Goal: Communication & Community: Connect with others

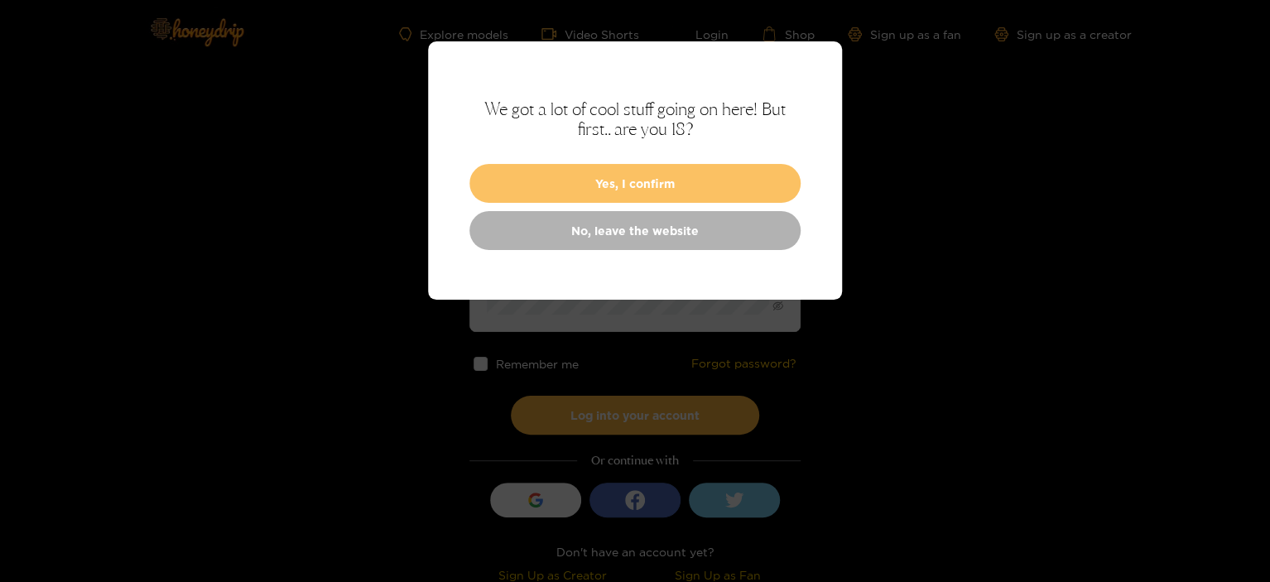
click at [623, 193] on button "Yes, I confirm" at bounding box center [634, 183] width 331 height 39
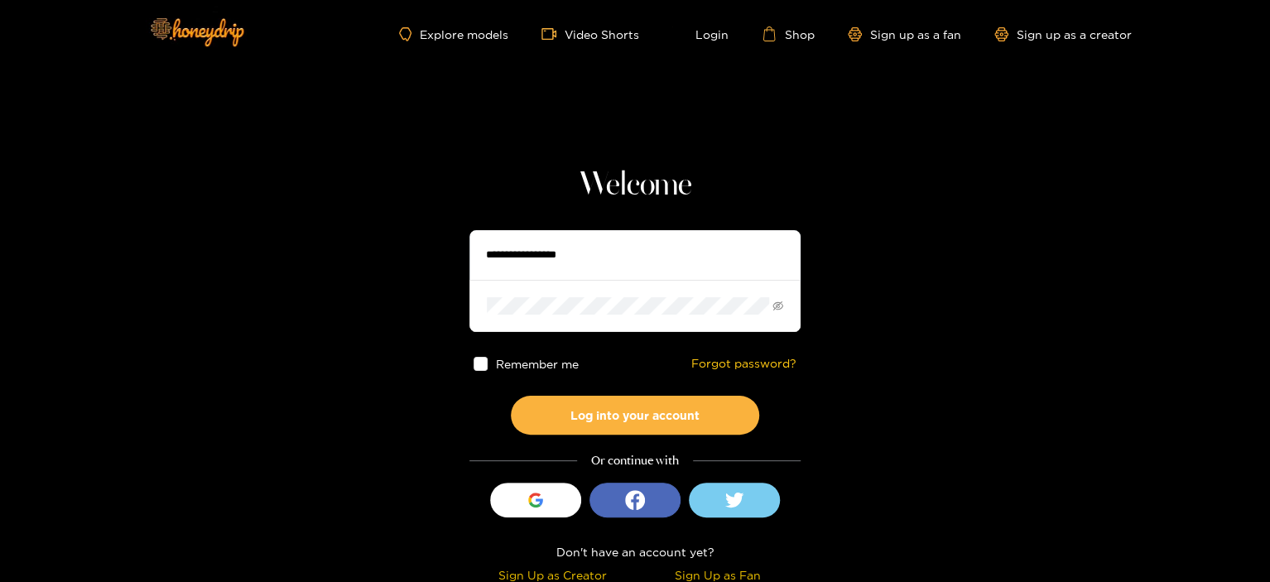
click at [556, 264] on input "text" at bounding box center [634, 255] width 331 height 50
type input "**********"
click at [480, 362] on span at bounding box center [481, 364] width 14 height 14
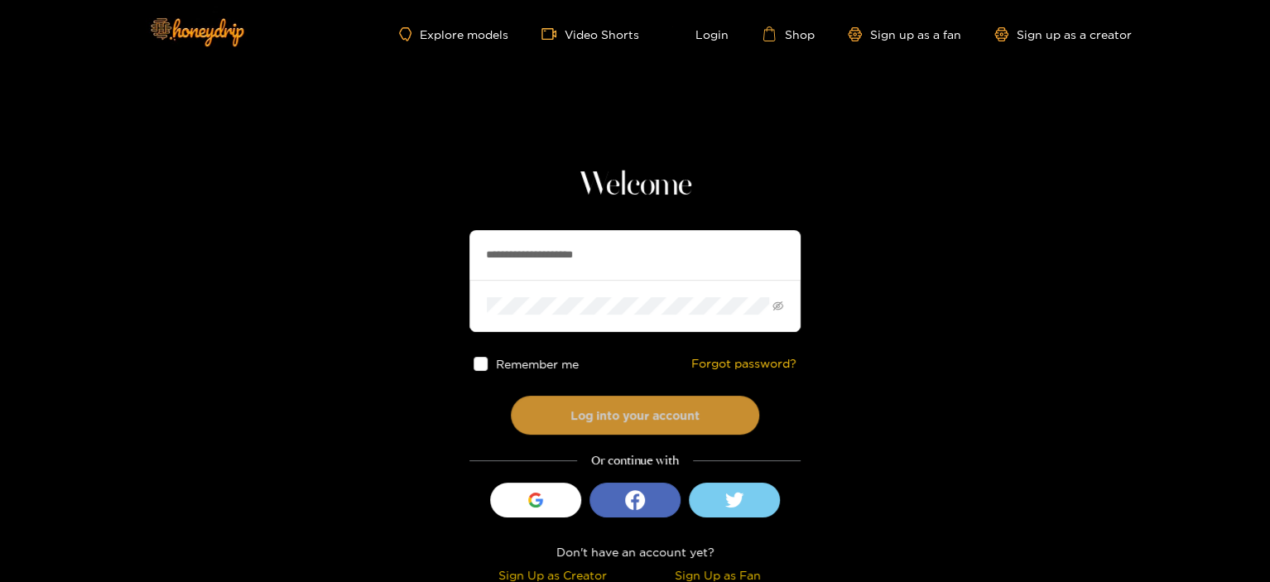
click at [603, 410] on button "Log into your account" at bounding box center [635, 415] width 248 height 39
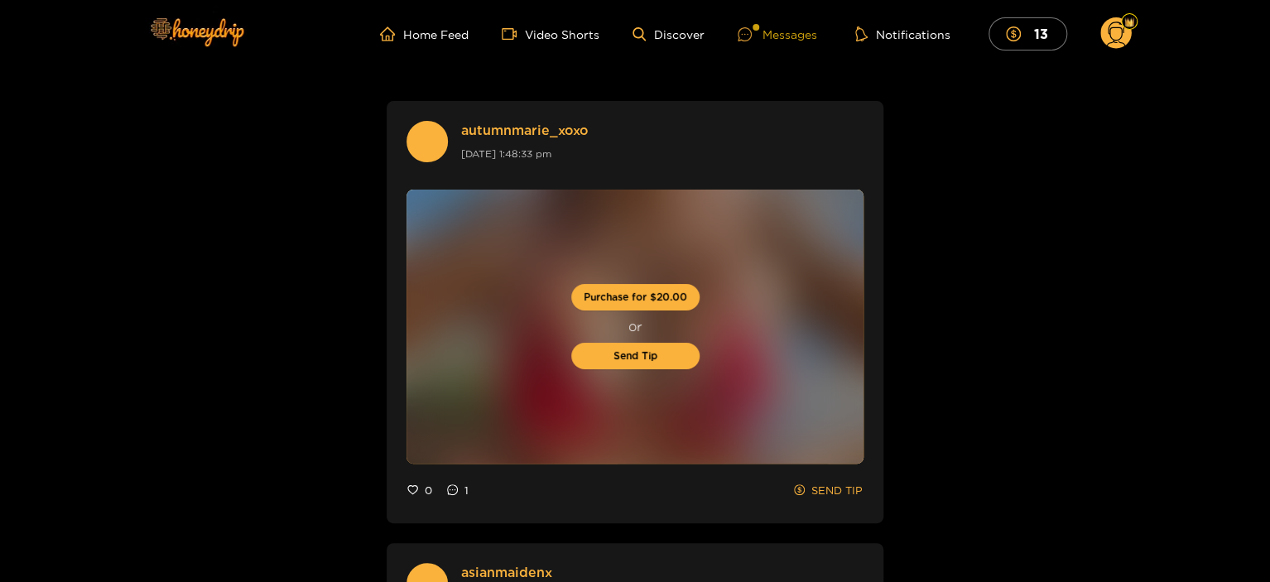
click at [801, 39] on div "Messages" at bounding box center [777, 34] width 79 height 19
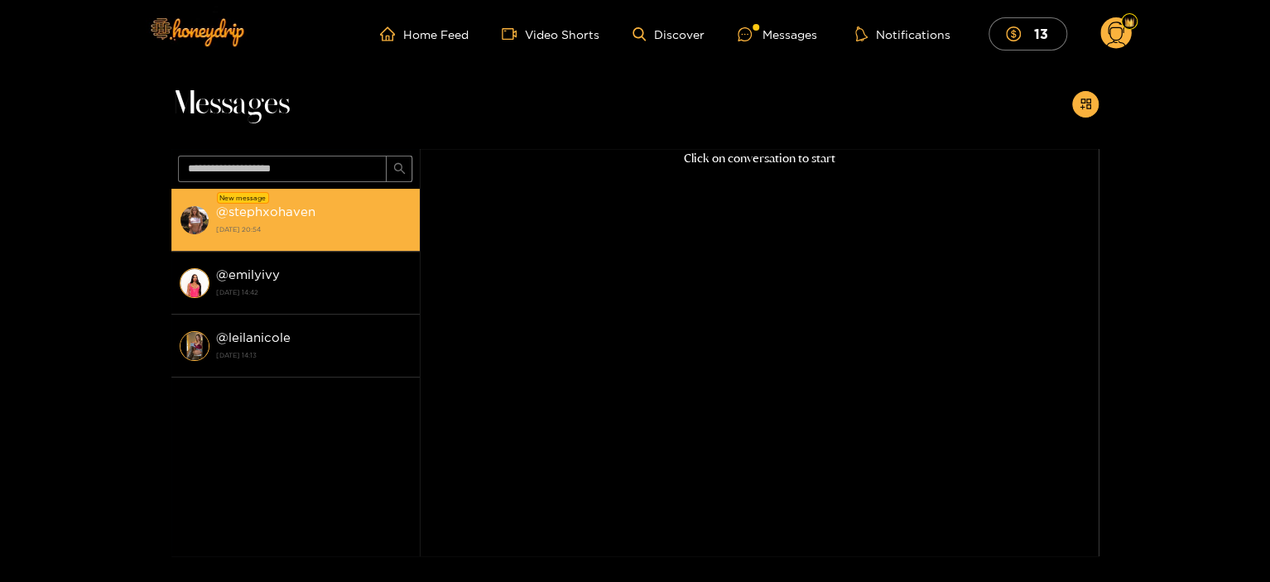
click at [235, 221] on div "@ stephxohaven 18 September 2025 20:54" at bounding box center [313, 219] width 195 height 37
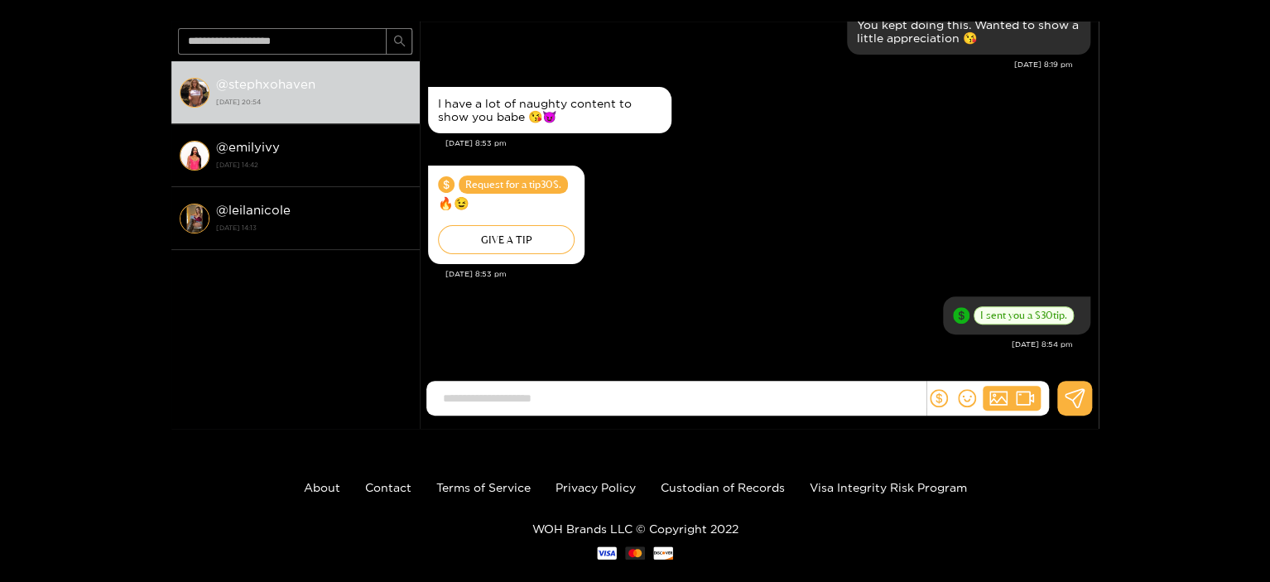
scroll to position [142, 0]
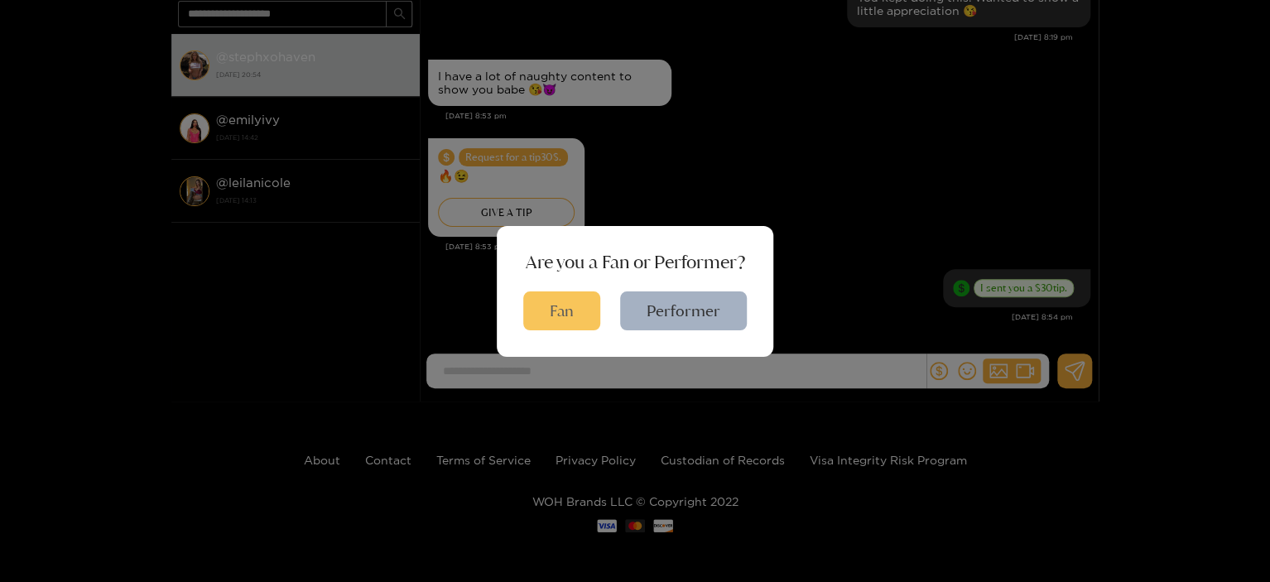
click at [546, 315] on button "Fan" at bounding box center [561, 310] width 77 height 39
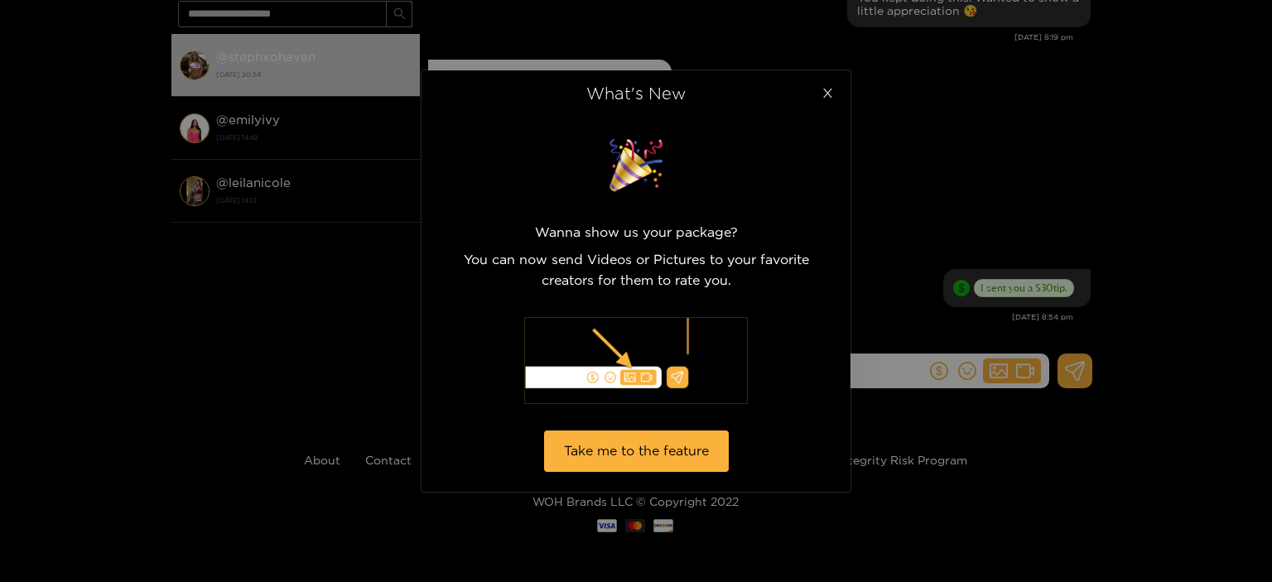
click at [828, 94] on icon "close" at bounding box center [827, 93] width 9 height 9
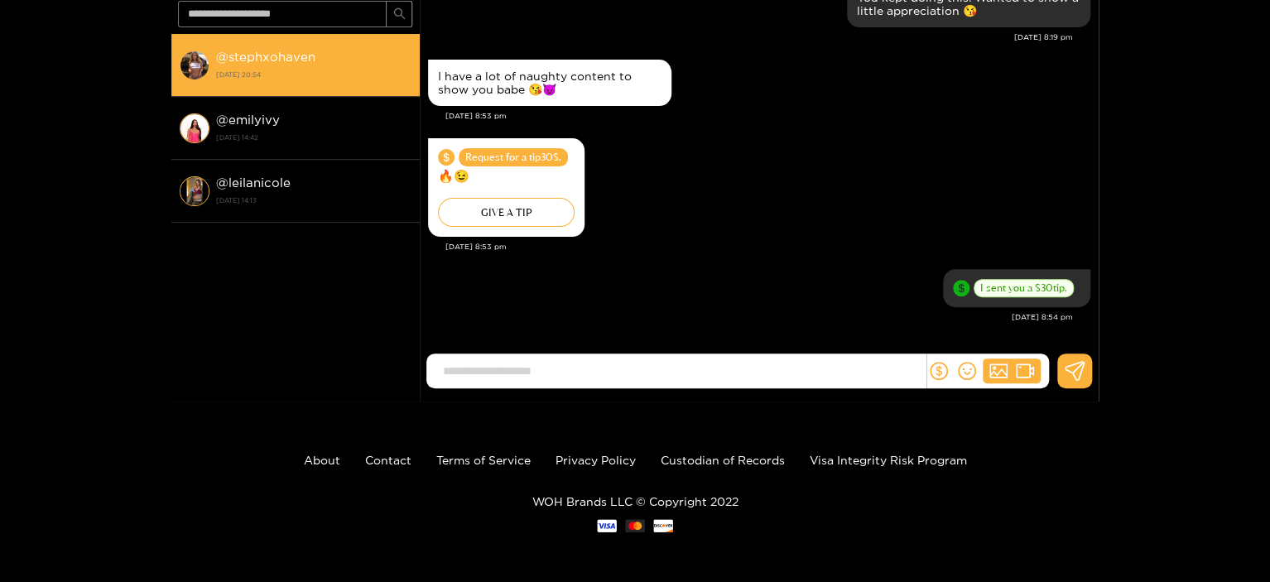
scroll to position [0, 0]
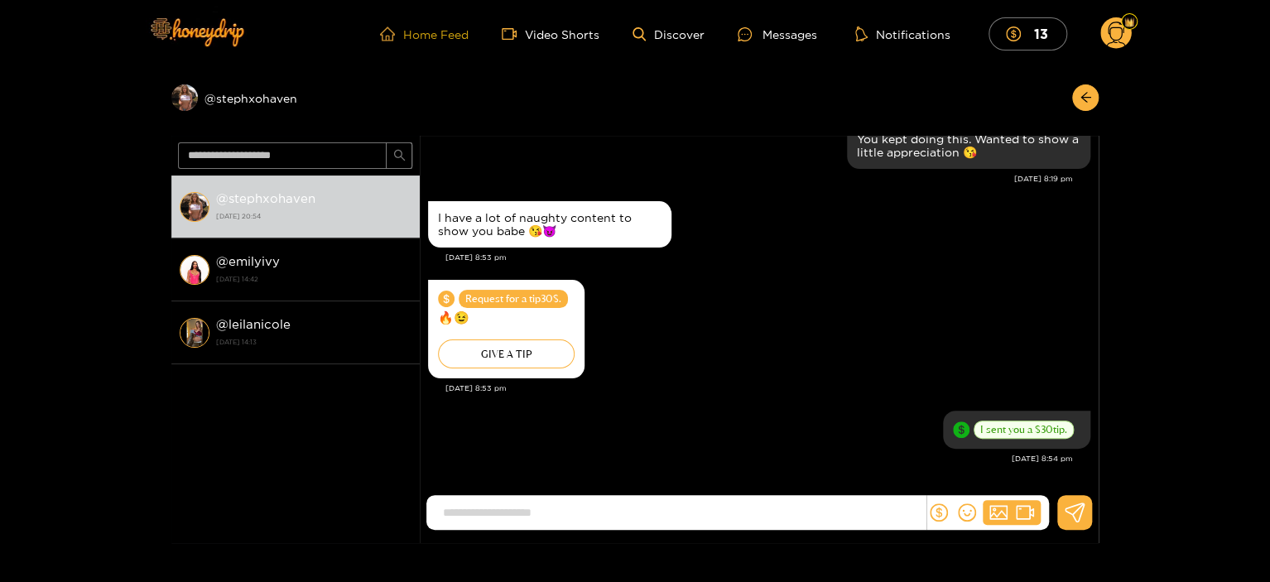
click at [428, 29] on link "Home Feed" at bounding box center [424, 33] width 89 height 15
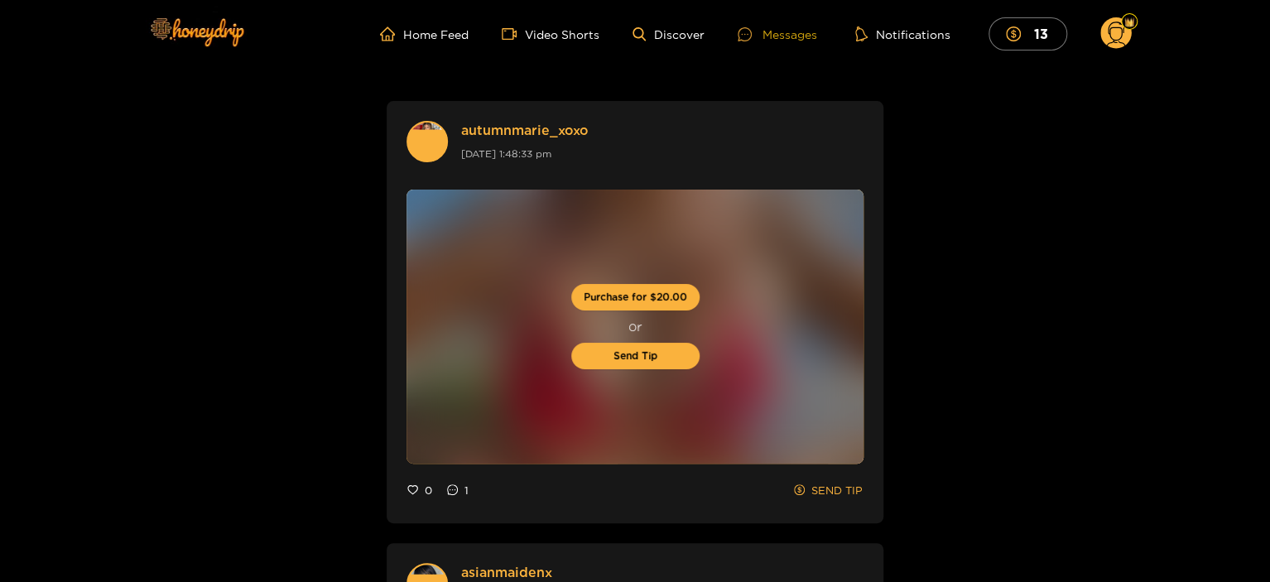
click at [782, 39] on div "Messages" at bounding box center [777, 34] width 79 height 19
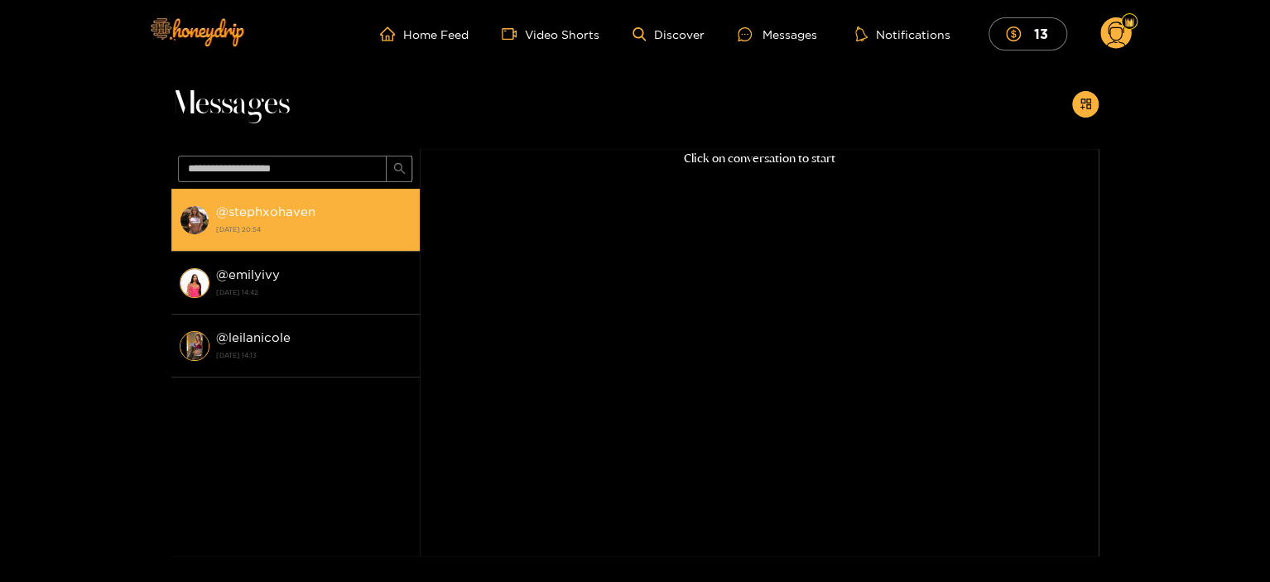
click at [286, 211] on strong "@ stephxohaven" at bounding box center [265, 212] width 99 height 14
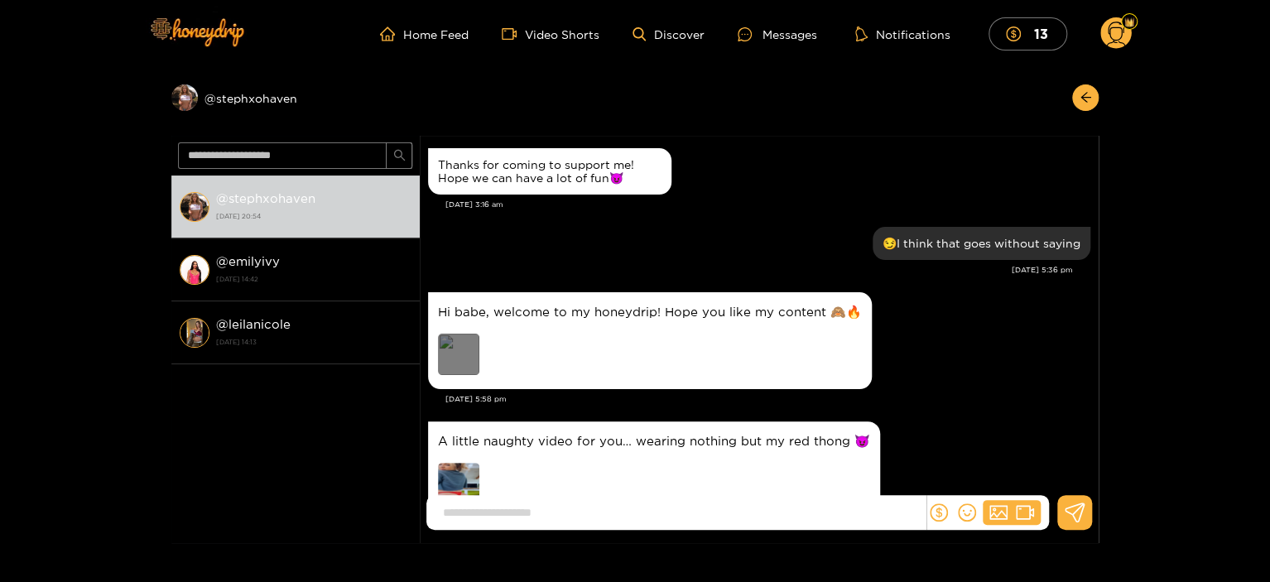
click at [470, 348] on div "Preview" at bounding box center [458, 354] width 41 height 41
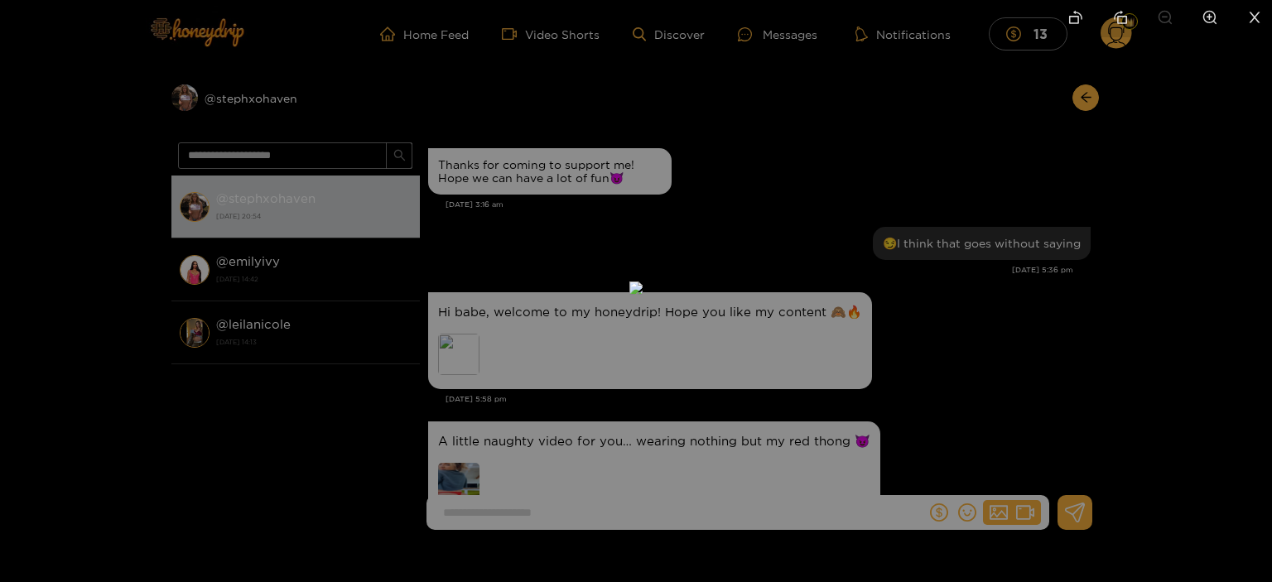
click at [1047, 357] on div at bounding box center [636, 291] width 1272 height 582
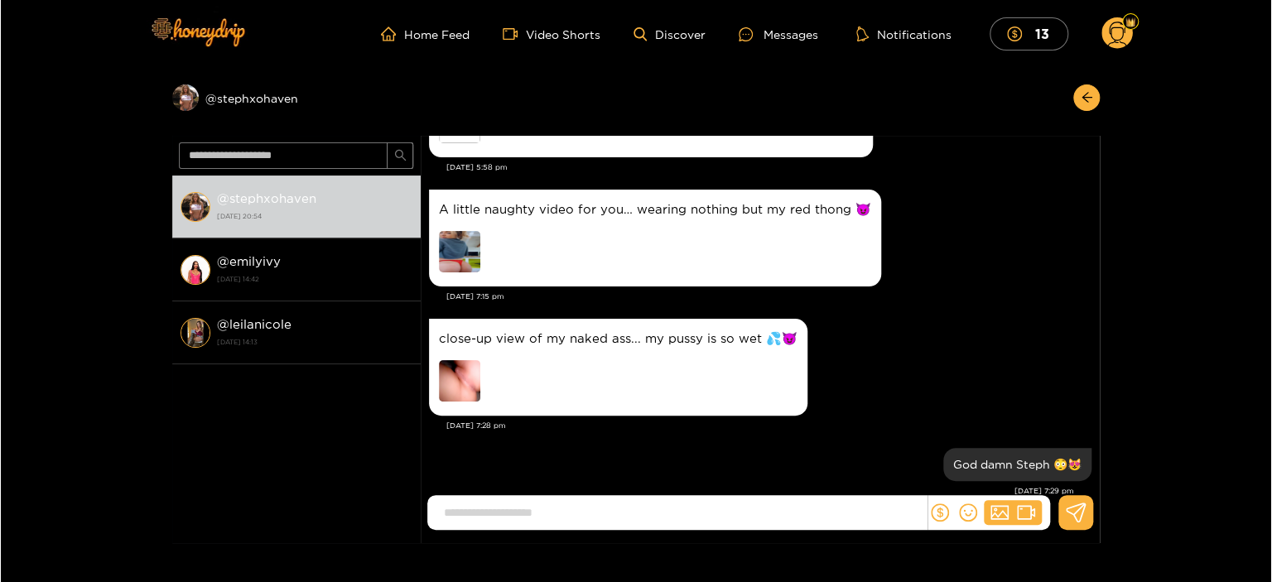
scroll to position [147, 0]
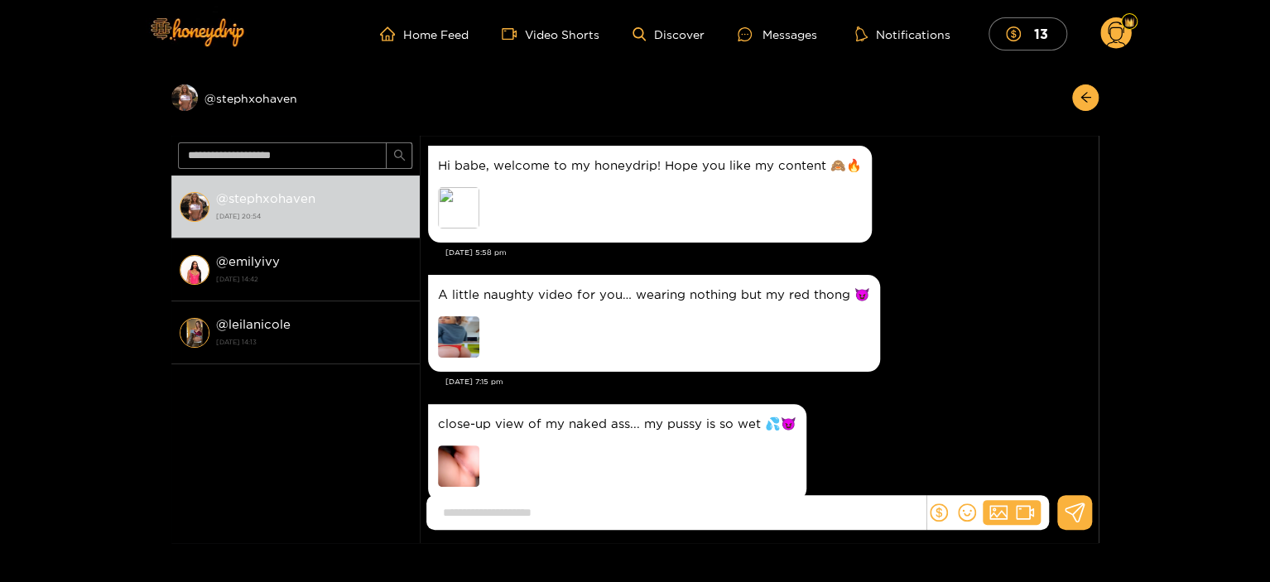
click at [473, 330] on img at bounding box center [458, 336] width 41 height 41
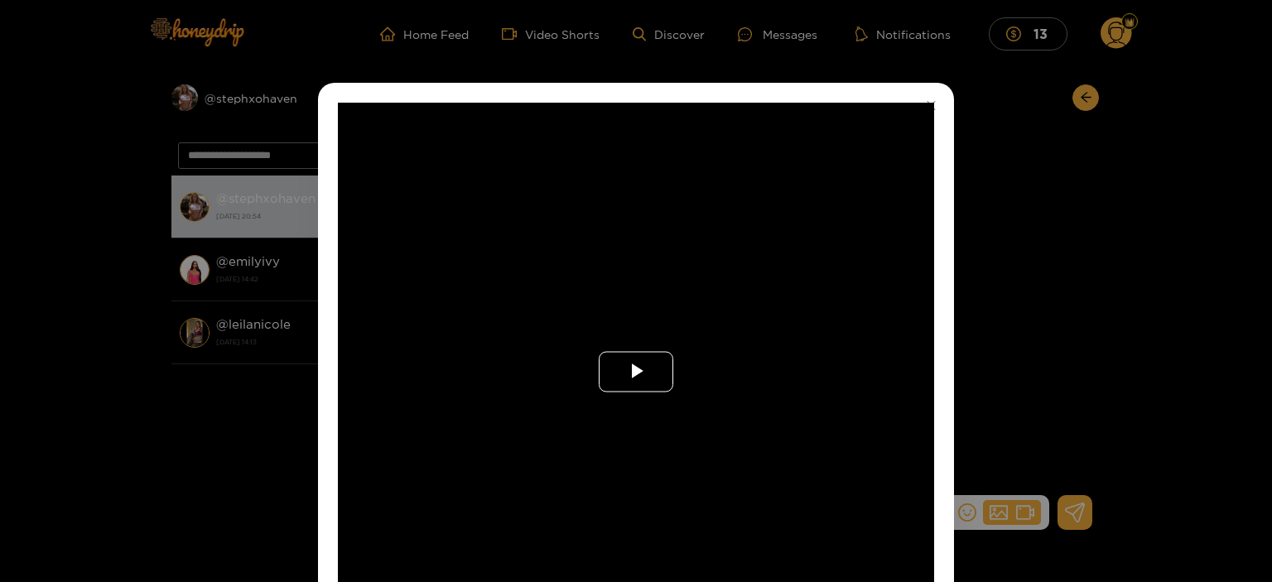
click at [636, 372] on span "Video Player" at bounding box center [636, 372] width 0 height 0
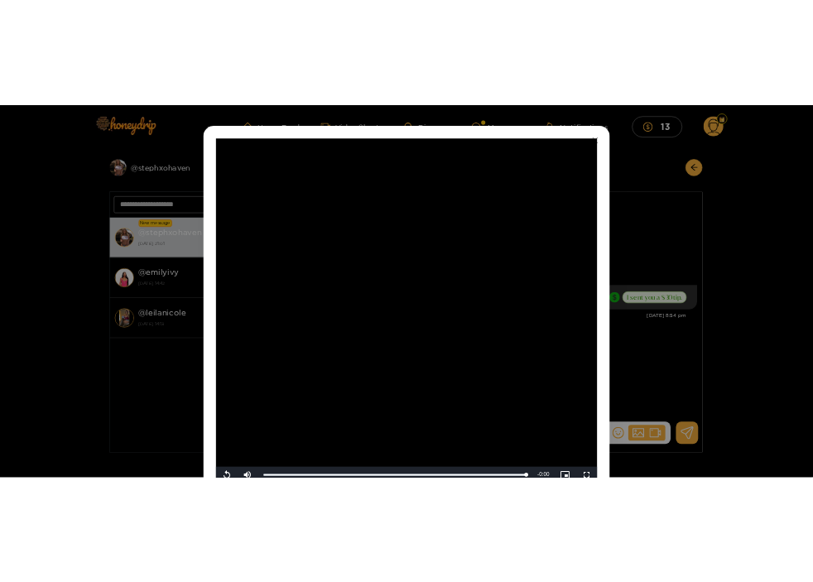
scroll to position [142, 0]
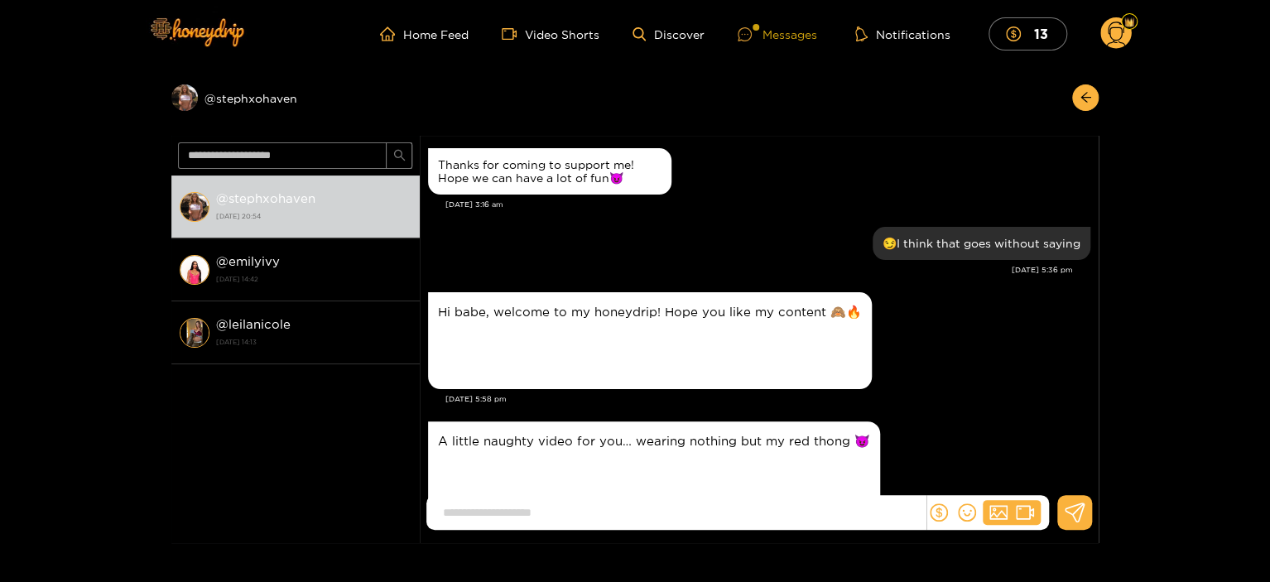
scroll to position [1447, 0]
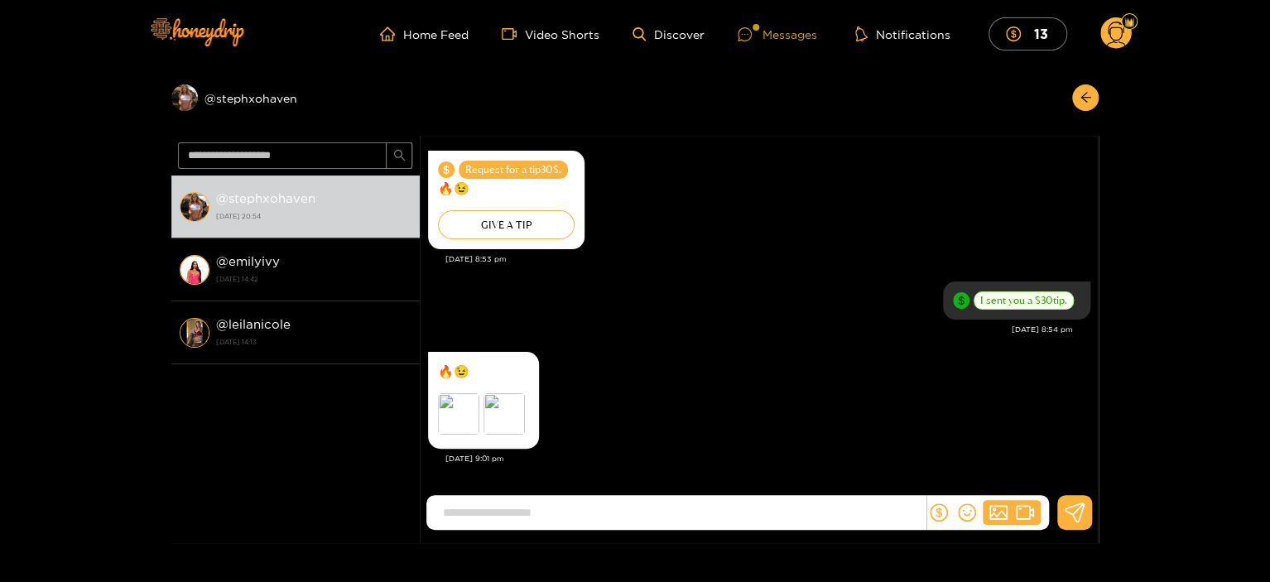
click at [771, 29] on div "Messages" at bounding box center [777, 34] width 79 height 19
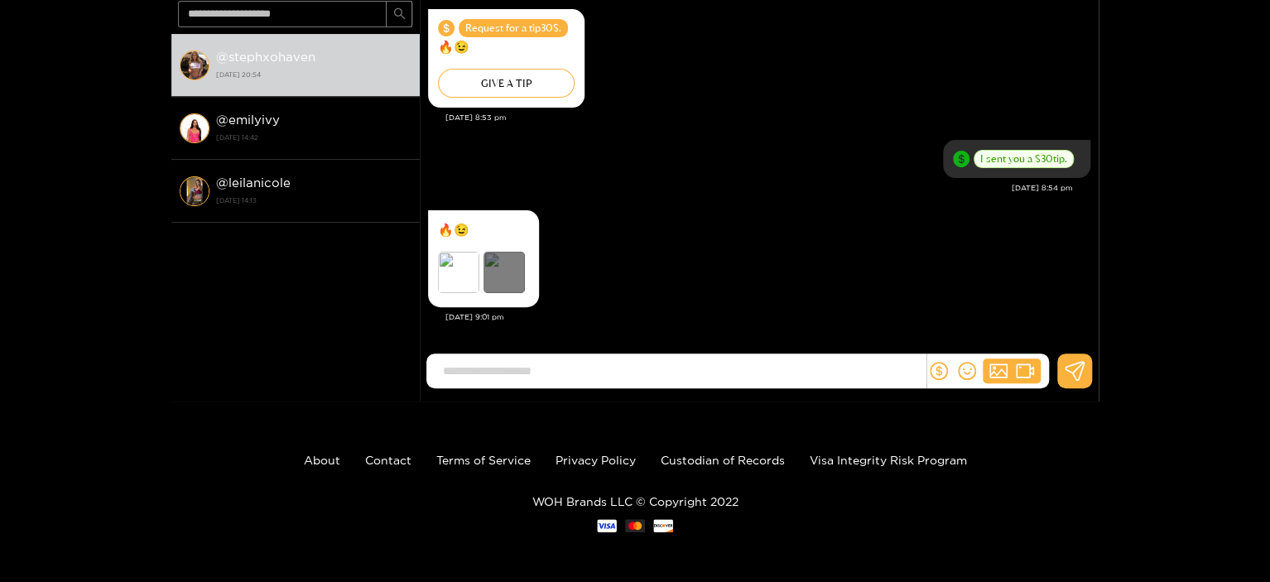
click at [484, 266] on div "Preview" at bounding box center [504, 272] width 41 height 41
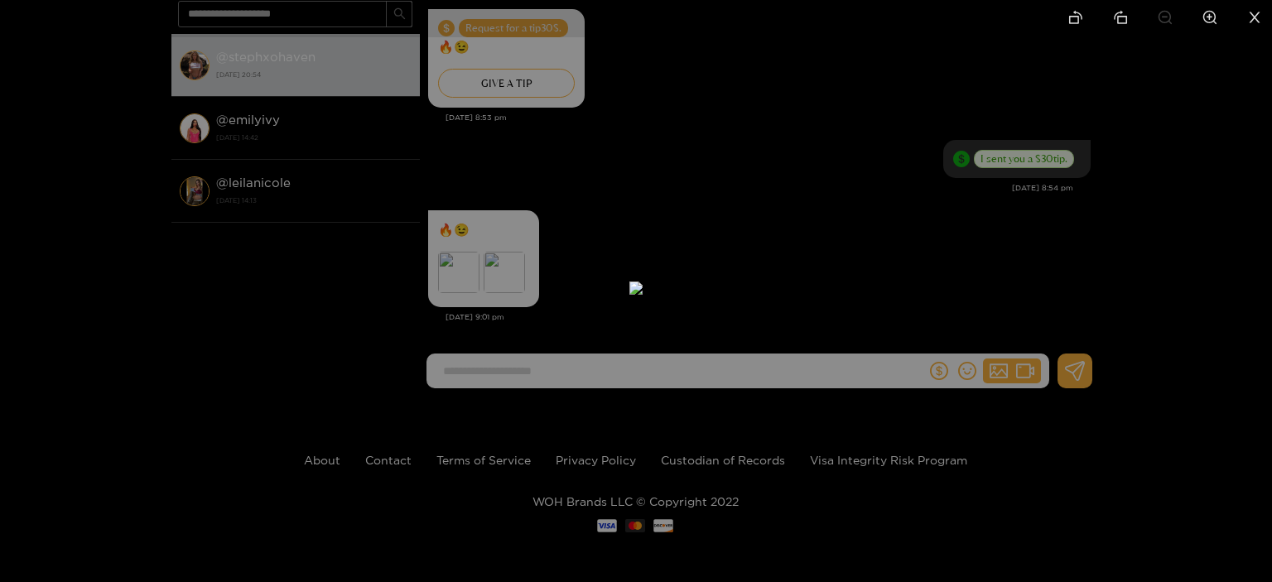
click at [967, 291] on div at bounding box center [636, 291] width 1272 height 582
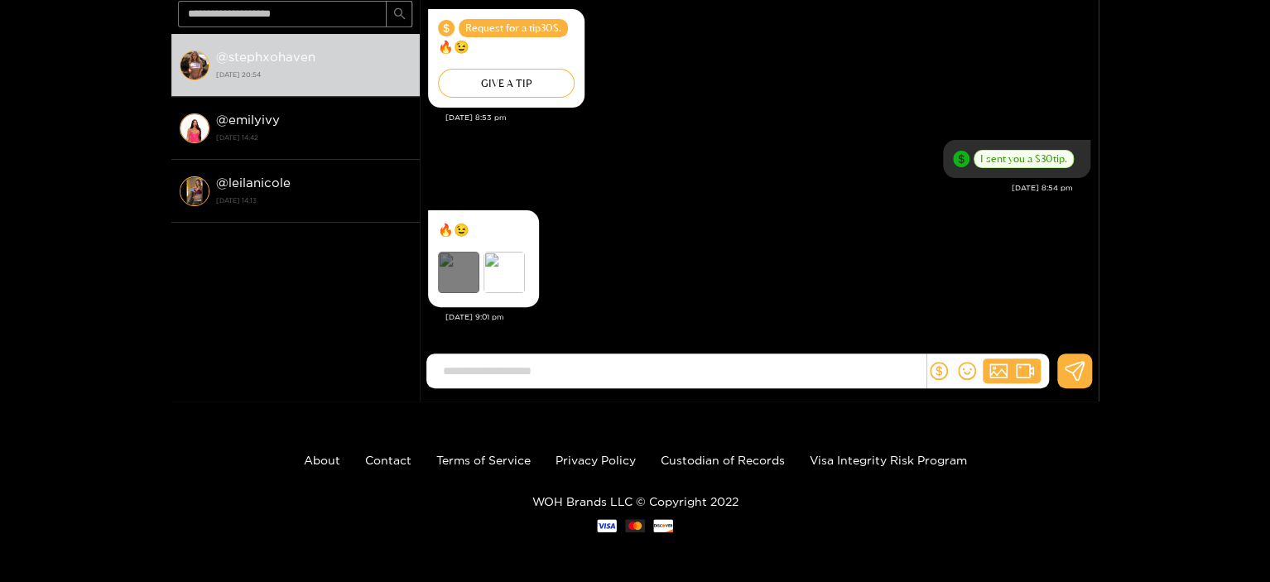
click at [447, 281] on div "Preview" at bounding box center [458, 272] width 41 height 41
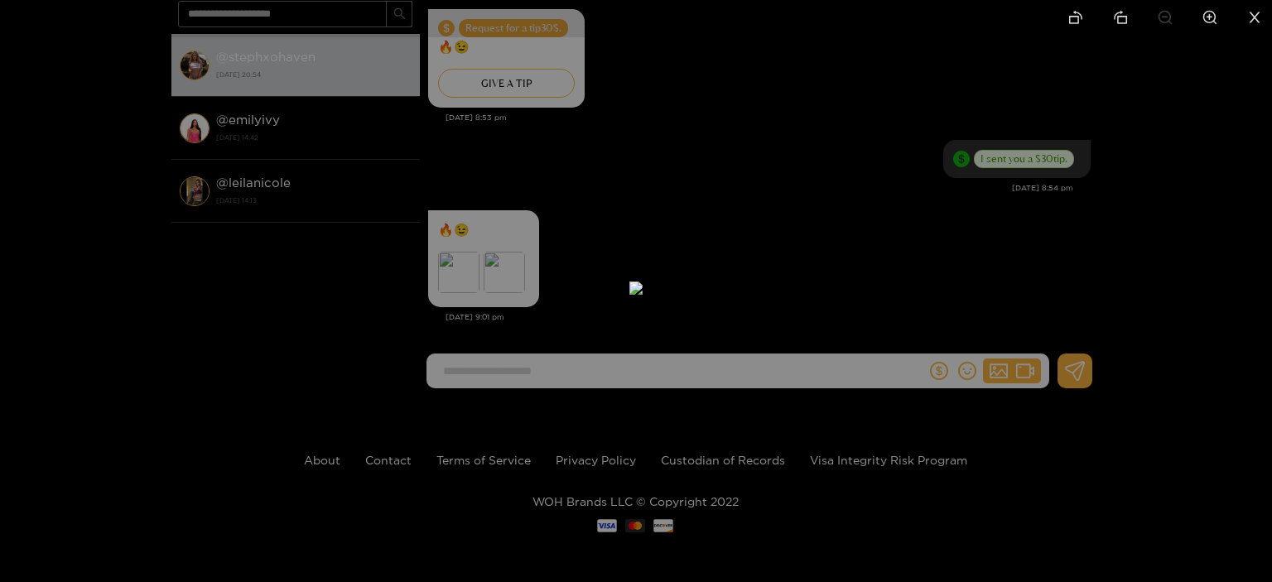
click at [957, 223] on div at bounding box center [636, 291] width 1272 height 582
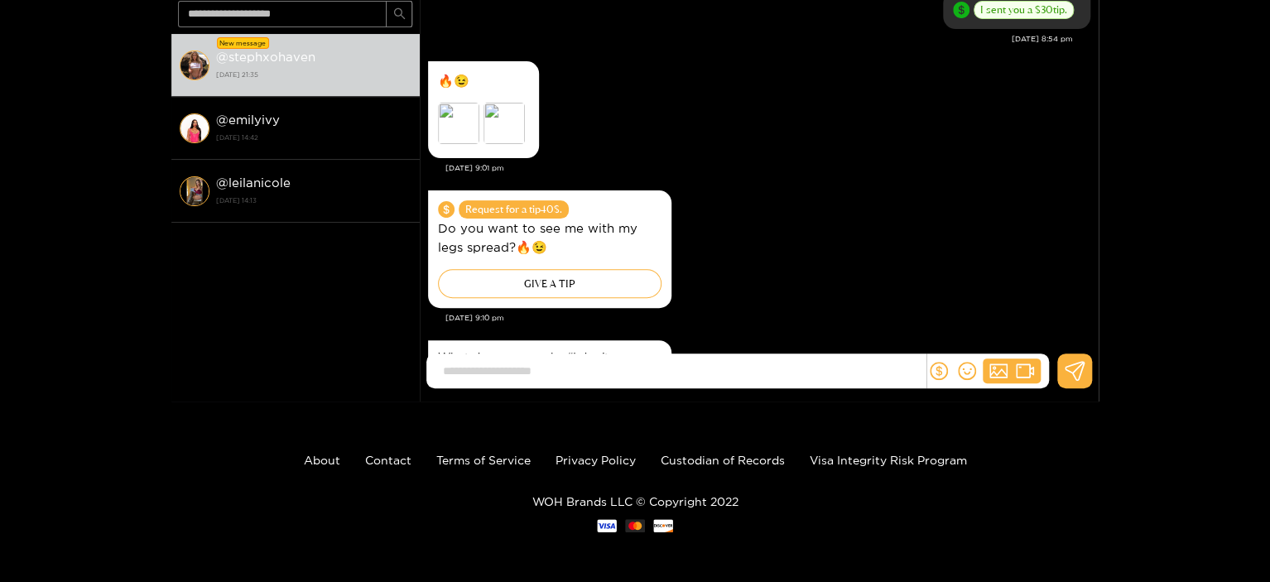
scroll to position [1689, 0]
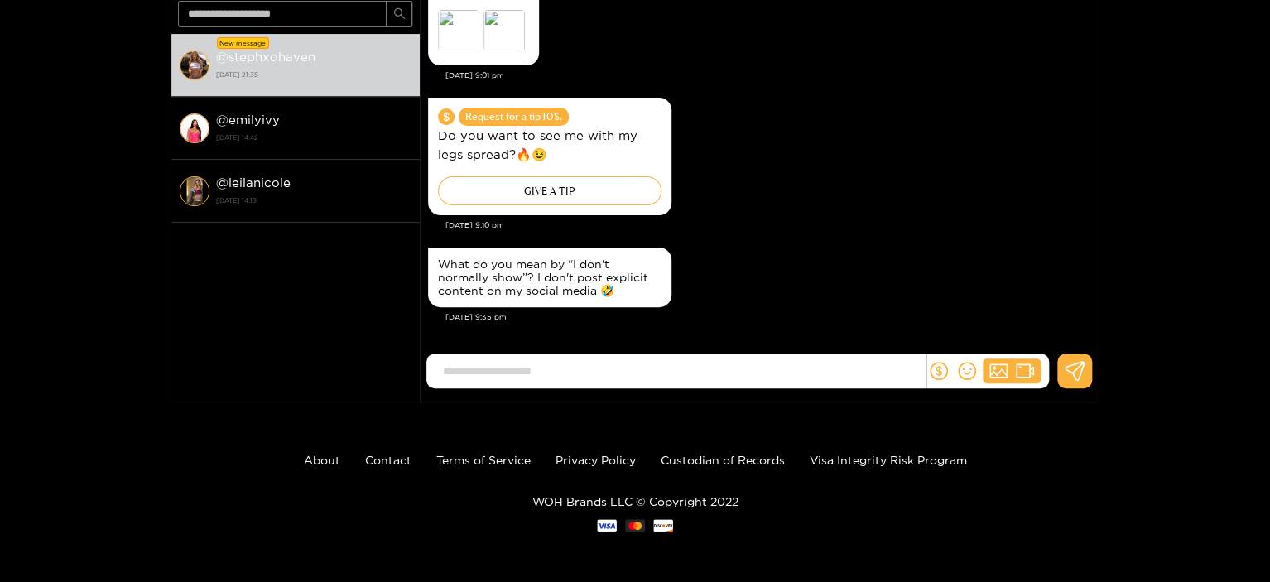
click at [666, 369] on input at bounding box center [680, 371] width 491 height 27
click at [659, 376] on input "**********" at bounding box center [680, 371] width 491 height 27
drag, startPoint x: 712, startPoint y: 373, endPoint x: 704, endPoint y: 368, distance: 9.7
click at [704, 368] on input "**********" at bounding box center [680, 371] width 491 height 27
drag, startPoint x: 704, startPoint y: 368, endPoint x: 686, endPoint y: 323, distance: 49.0
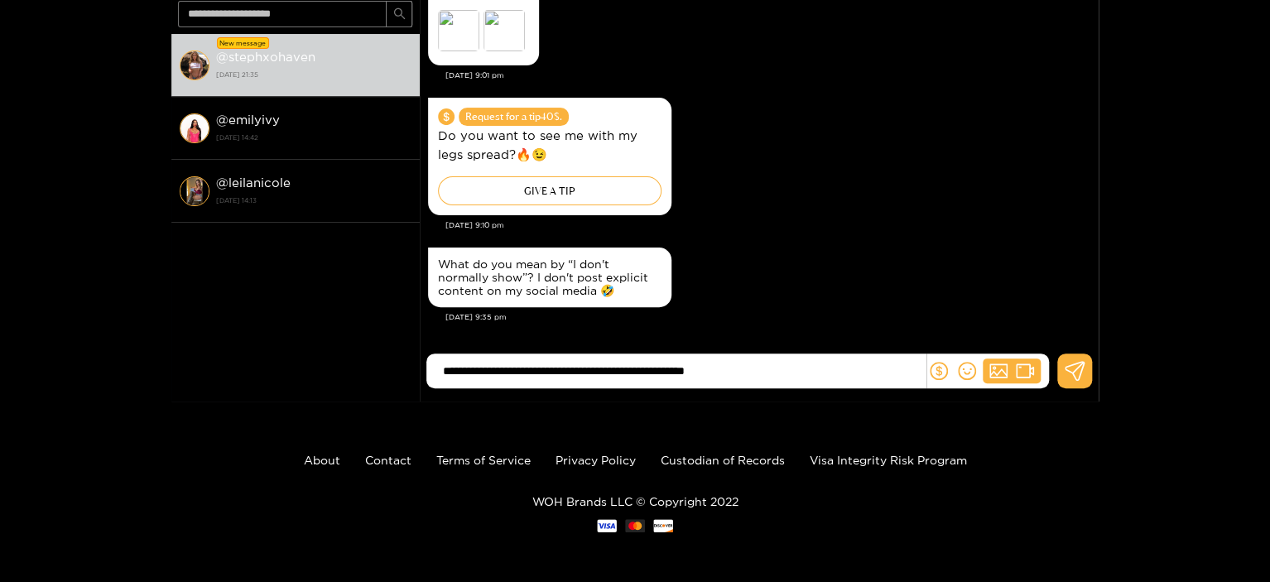
click at [686, 323] on div "What do you mean by “I don't normally show”? I don't post explicit content on m…" at bounding box center [759, 289] width 662 height 92
click at [770, 371] on input "**********" at bounding box center [680, 371] width 491 height 27
click at [777, 370] on input "**********" at bounding box center [680, 371] width 491 height 27
click at [745, 370] on input "**********" at bounding box center [680, 371] width 491 height 27
click at [745, 369] on input "**********" at bounding box center [680, 371] width 491 height 27
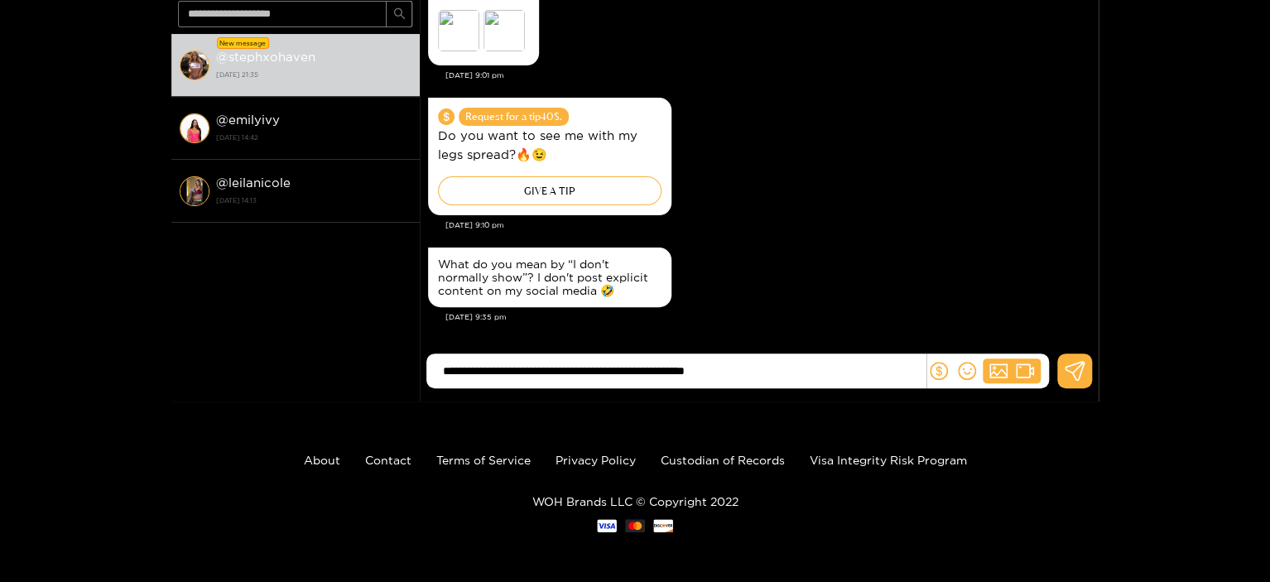
click at [792, 373] on input "**********" at bounding box center [680, 371] width 491 height 27
click at [641, 369] on input "**********" at bounding box center [680, 371] width 491 height 27
click at [833, 363] on input "**********" at bounding box center [680, 371] width 491 height 27
click at [440, 368] on input "**********" at bounding box center [680, 371] width 491 height 27
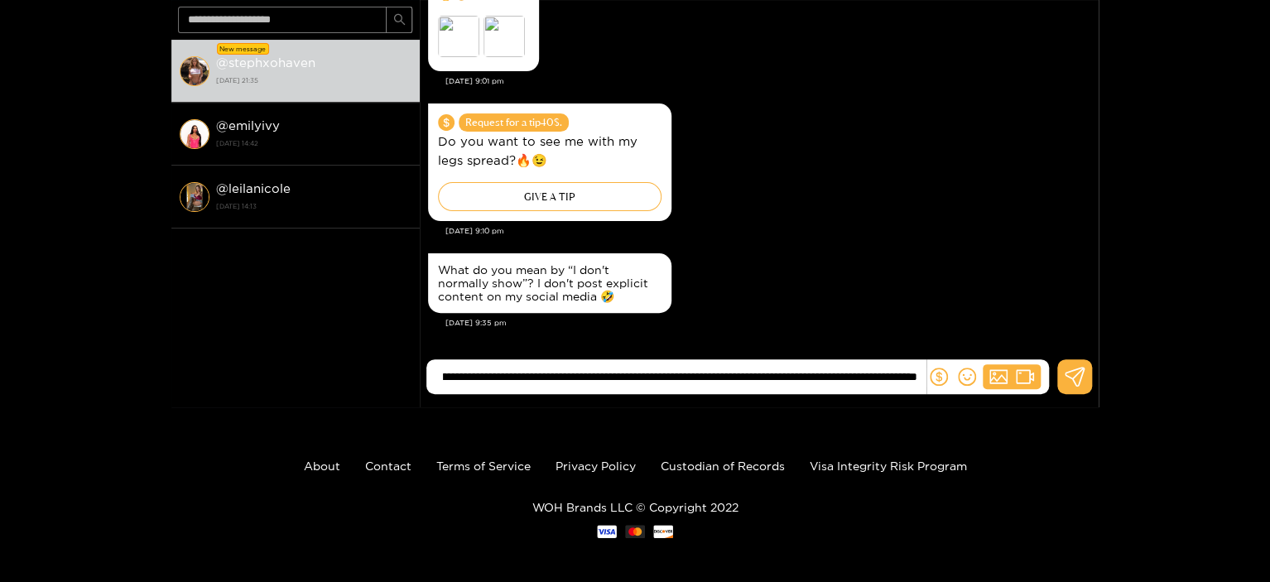
type input "**********"
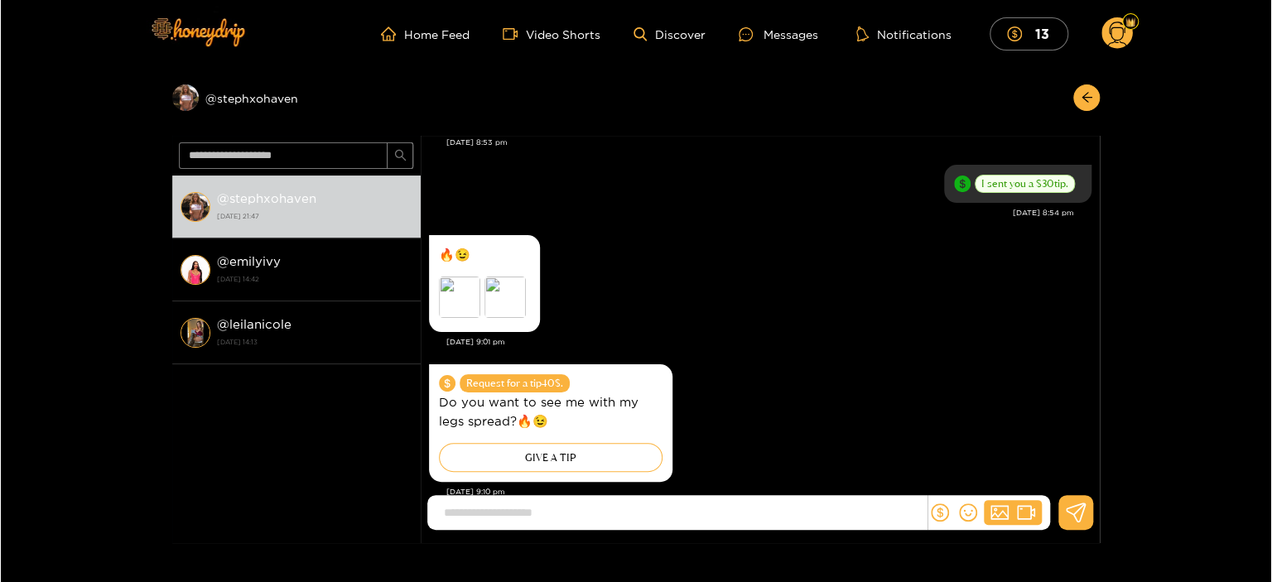
scroll to position [1560, 0]
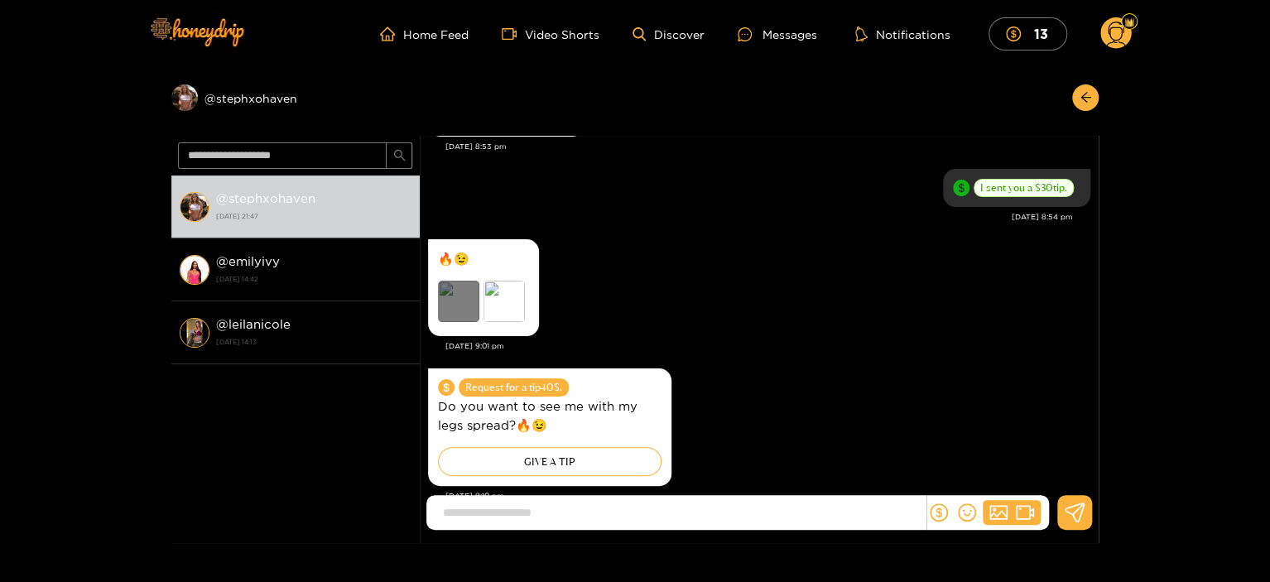
click at [460, 296] on div "Preview" at bounding box center [458, 301] width 41 height 41
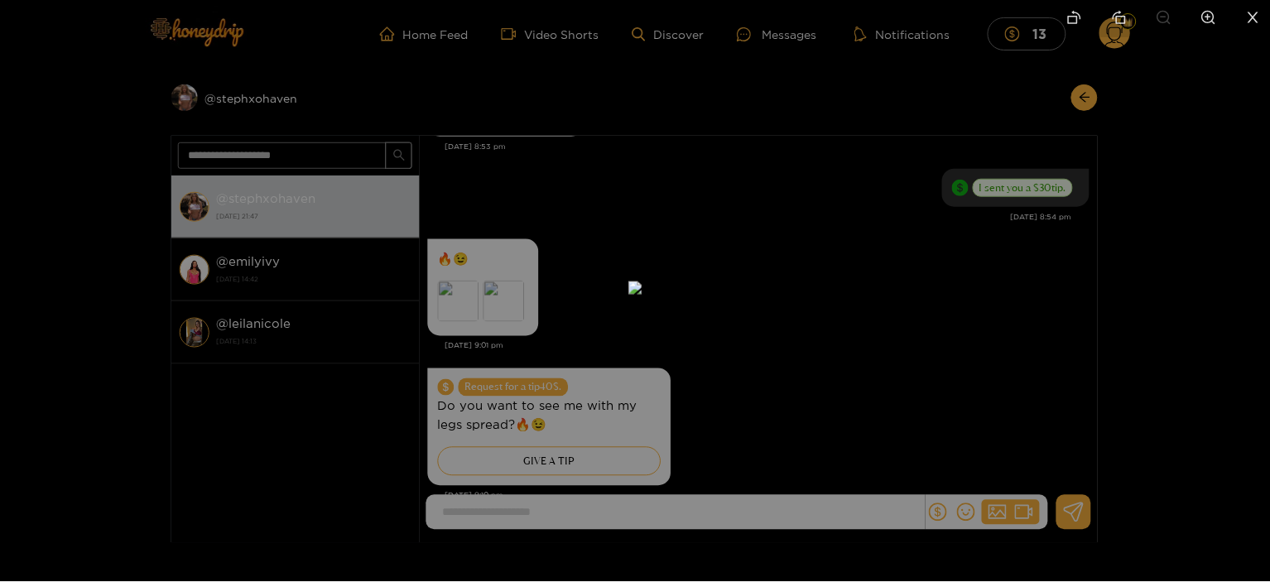
scroll to position [1807, 0]
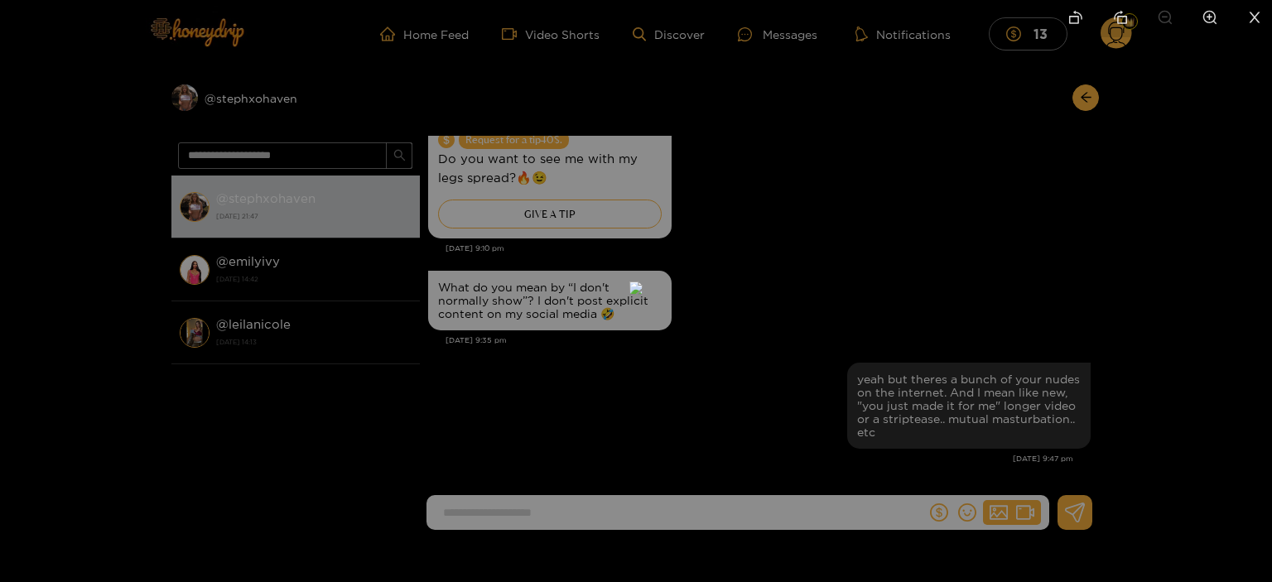
click at [913, 303] on div at bounding box center [636, 291] width 1272 height 582
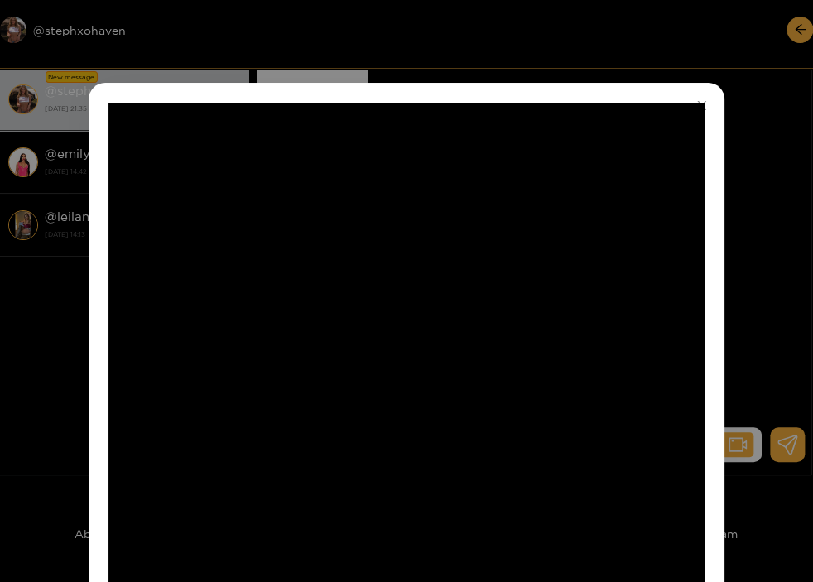
scroll to position [142, 0]
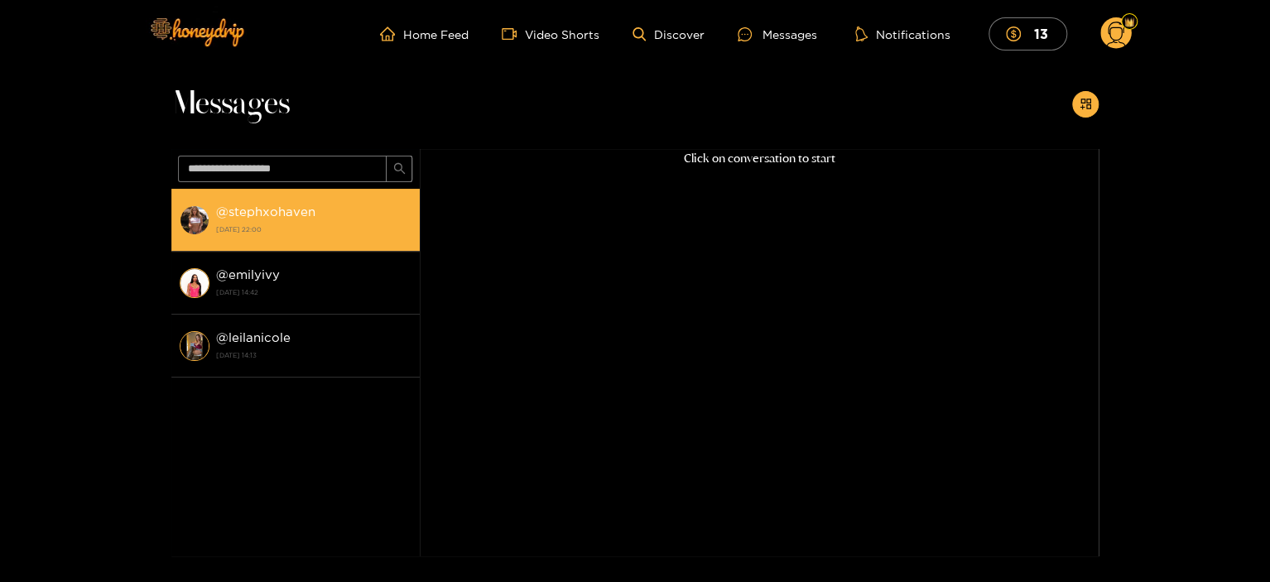
click at [288, 214] on strong "@ stephxohaven" at bounding box center [265, 212] width 99 height 14
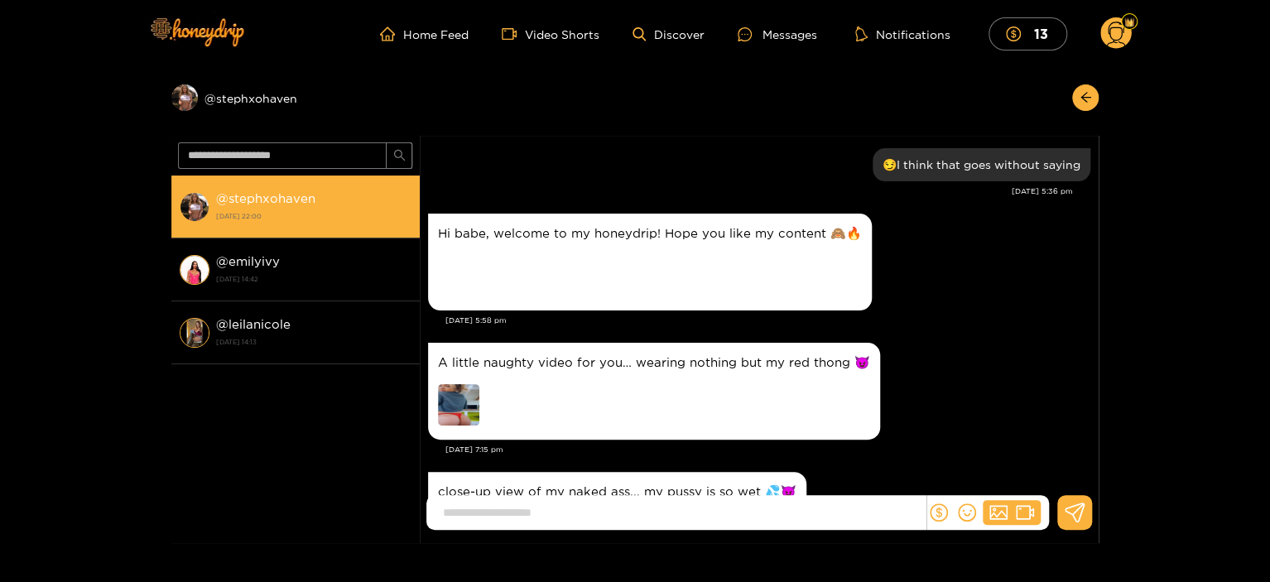
scroll to position [2017, 0]
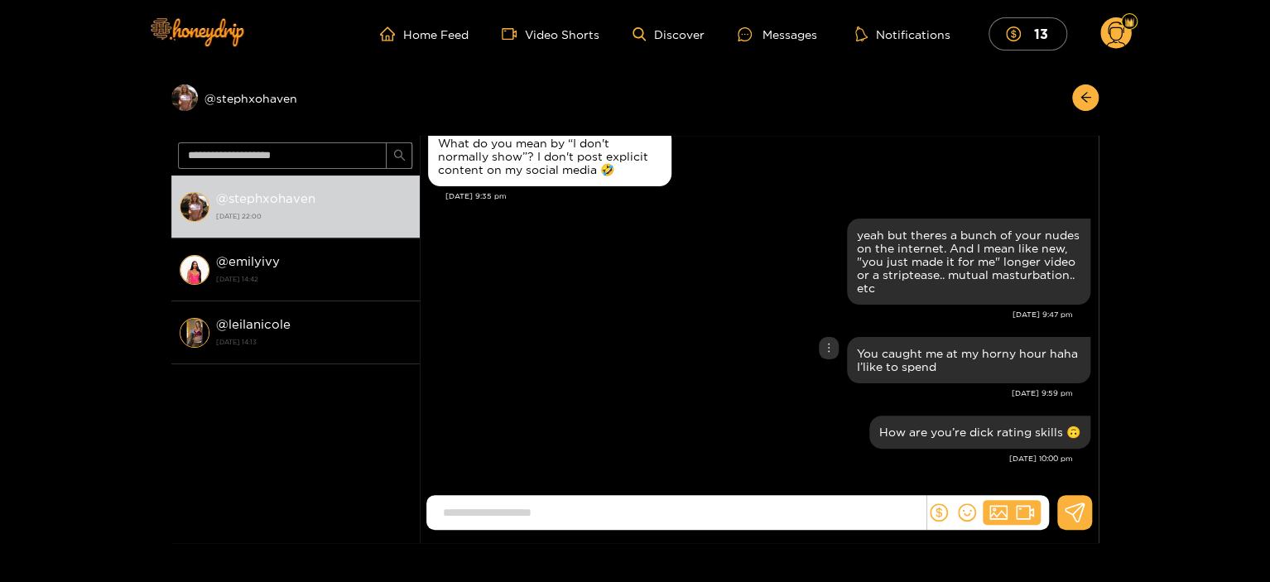
click at [624, 359] on div "You caught me at my horny hour haha I’like to spend" at bounding box center [759, 360] width 662 height 55
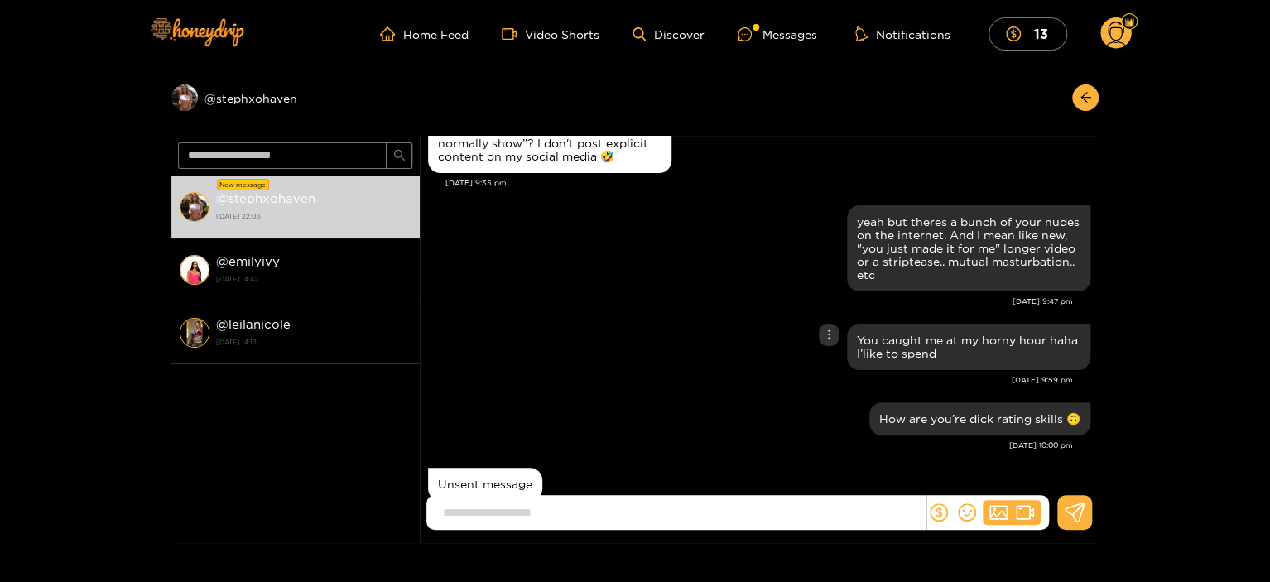
scroll to position [2082, 0]
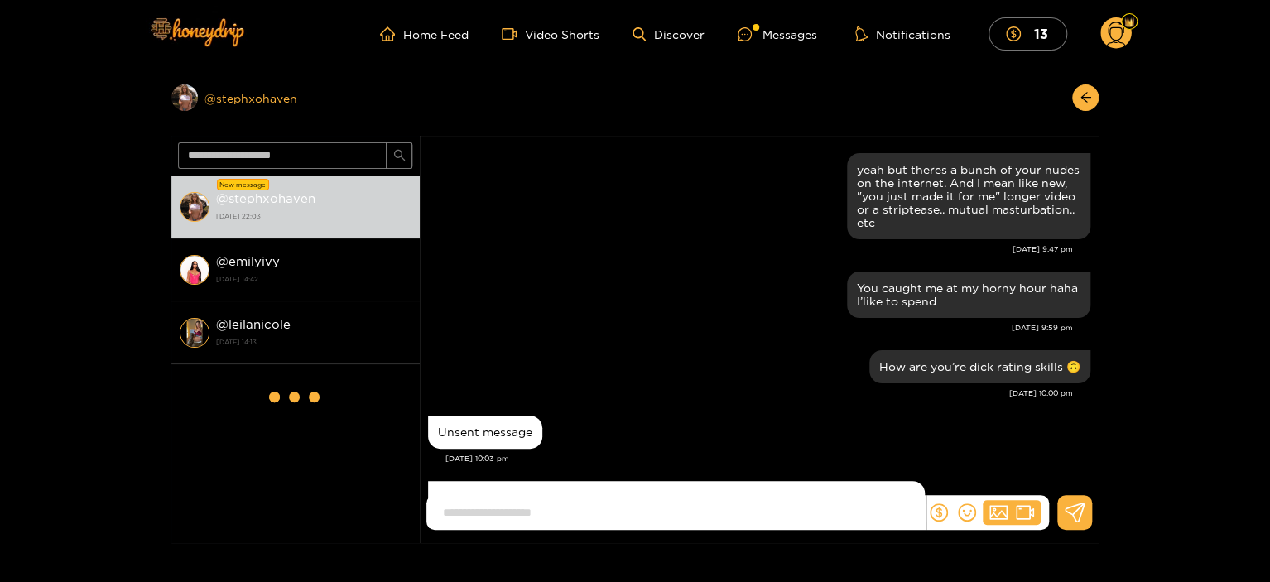
click at [262, 98] on div "Preview @ stephxohaven" at bounding box center [295, 97] width 248 height 26
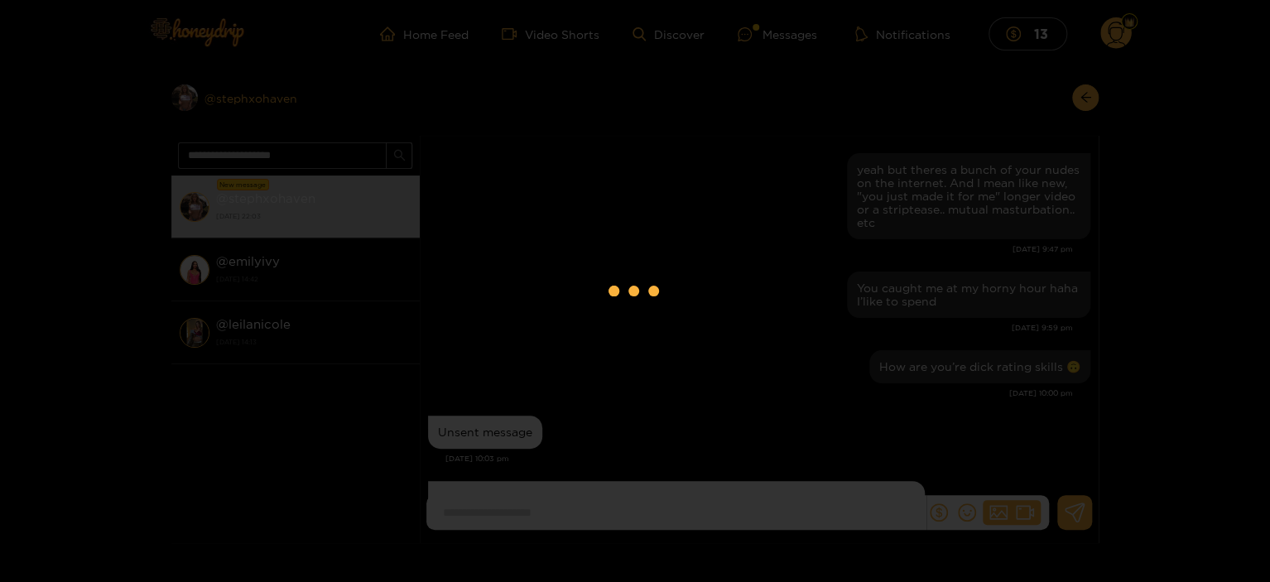
scroll to position [2297, 0]
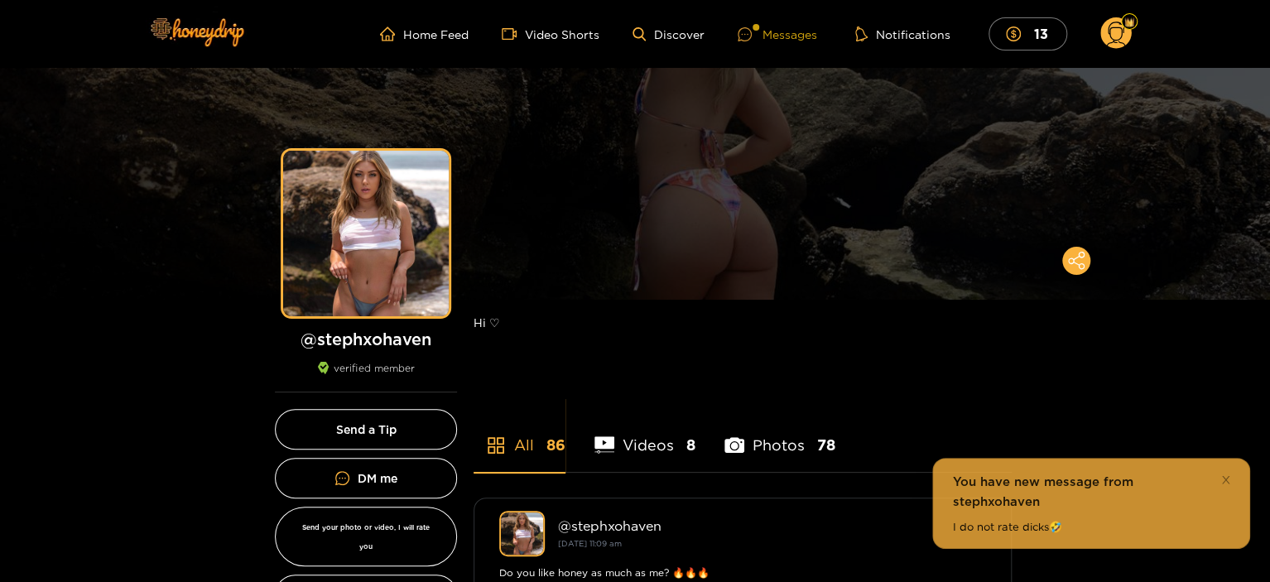
click at [771, 40] on div "Messages" at bounding box center [777, 34] width 79 height 19
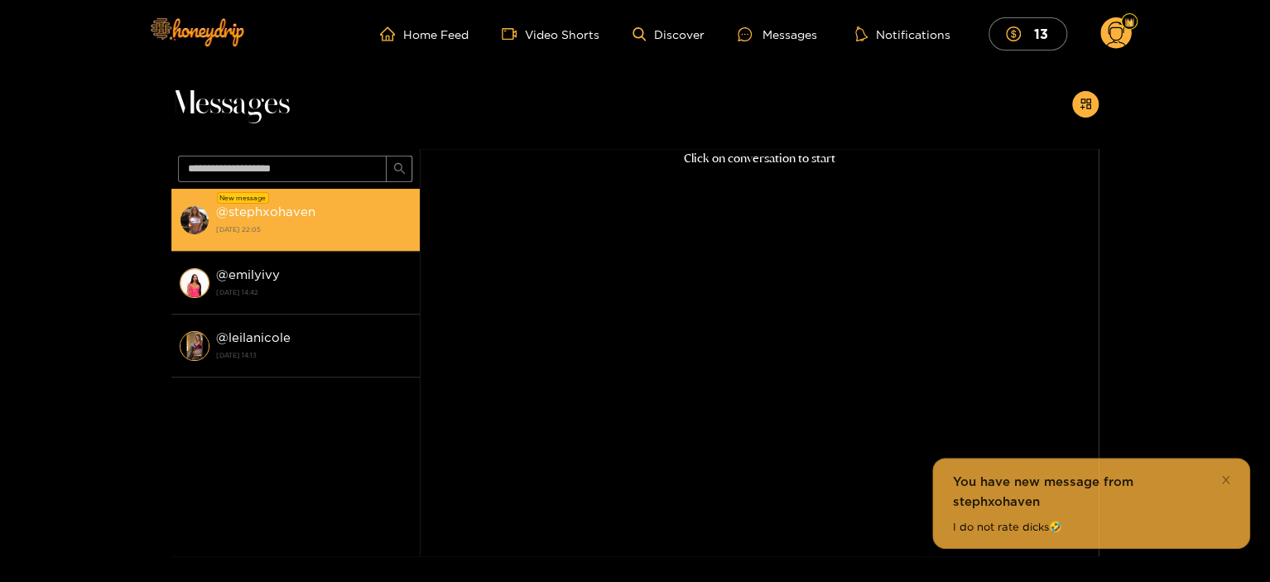
click at [263, 205] on strong "@ stephxohaven" at bounding box center [265, 212] width 99 height 14
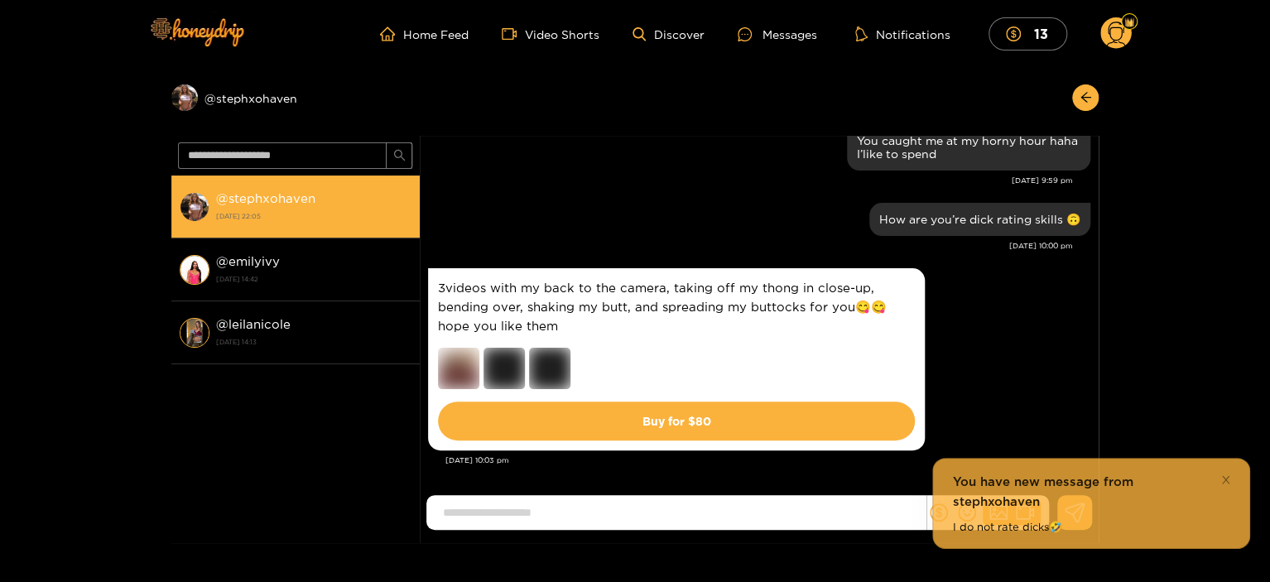
scroll to position [2083, 0]
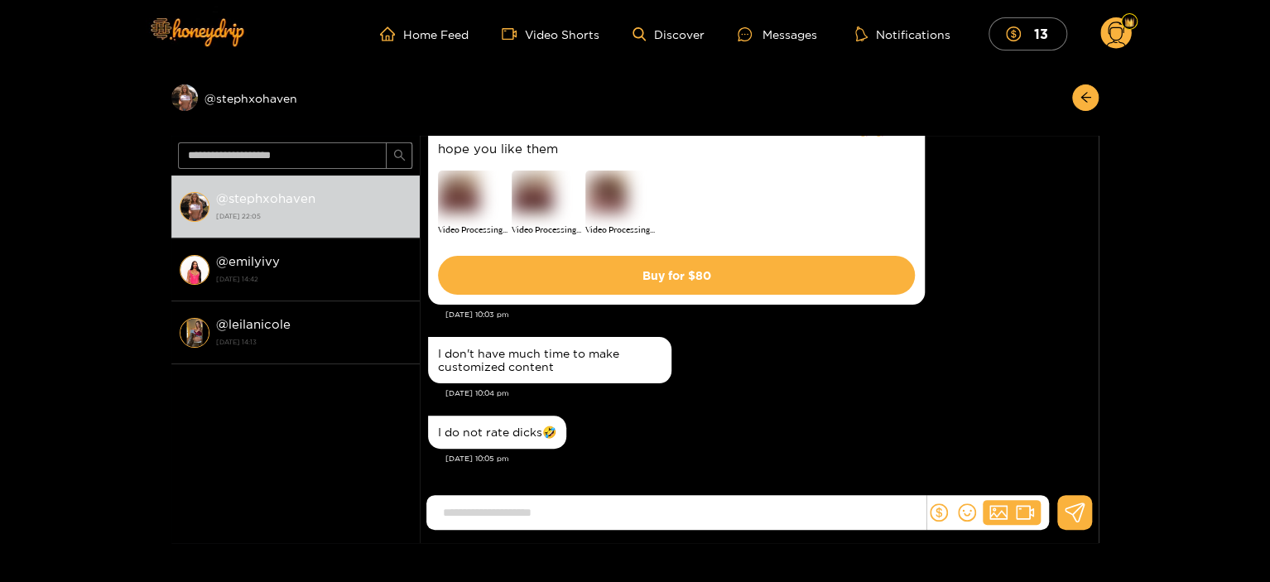
click at [691, 517] on input at bounding box center [680, 512] width 491 height 27
type input "**********"
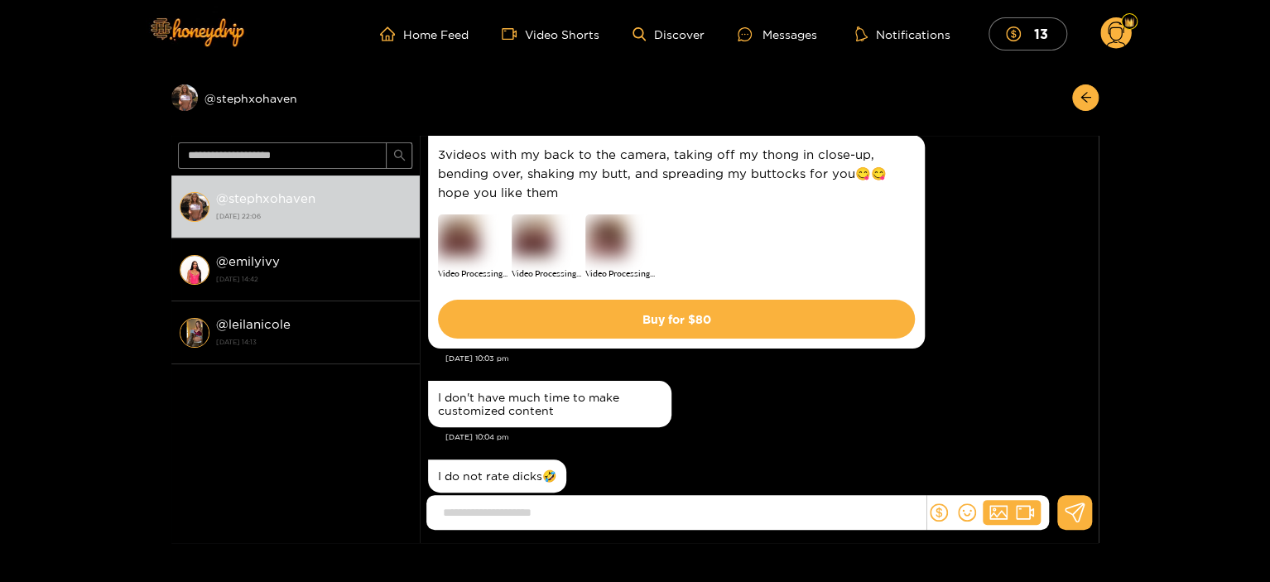
scroll to position [1972, 0]
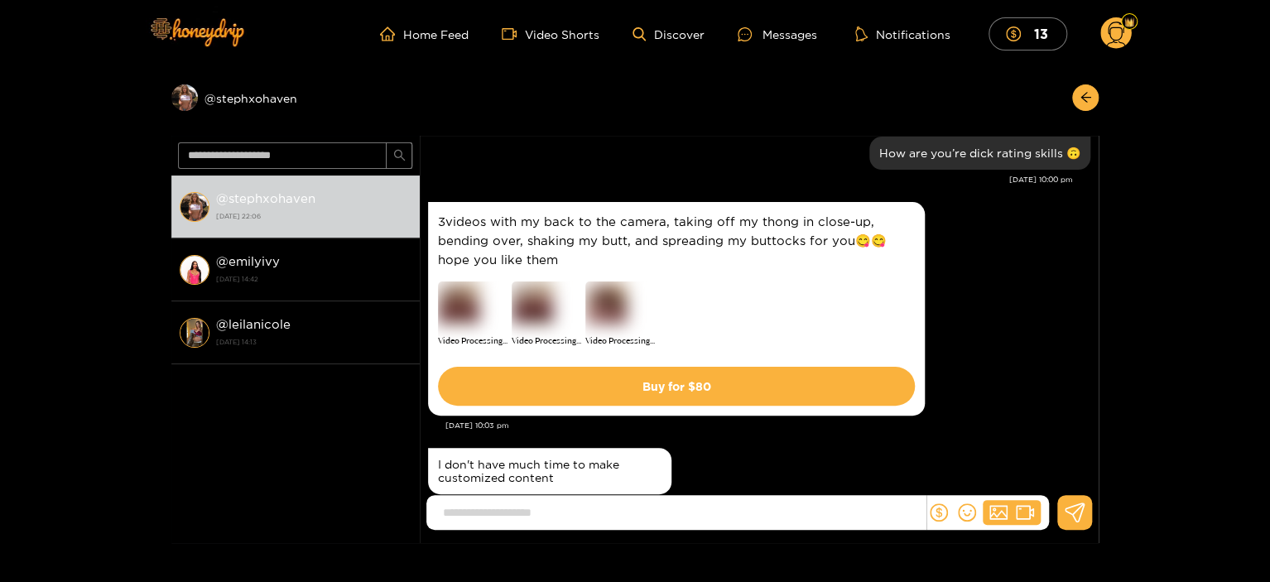
drag, startPoint x: 805, startPoint y: 368, endPoint x: 809, endPoint y: 418, distance: 49.8
click at [809, 418] on div "3videos with my back to the camera, taking off my thong in close-up, bending ov…" at bounding box center [759, 321] width 662 height 246
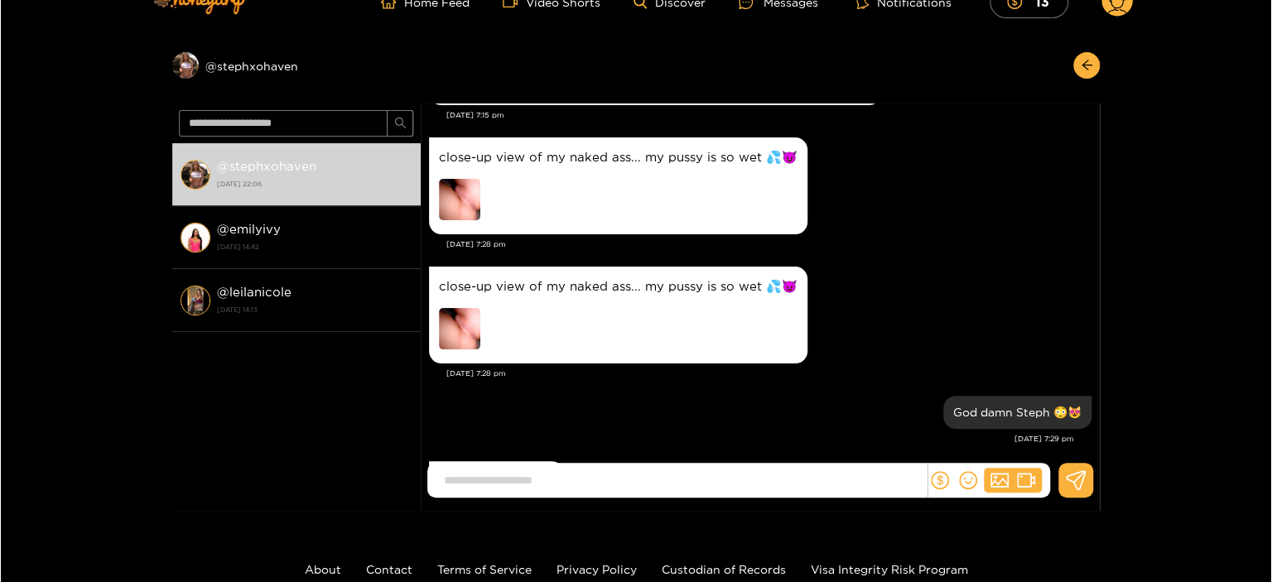
scroll to position [379, 0]
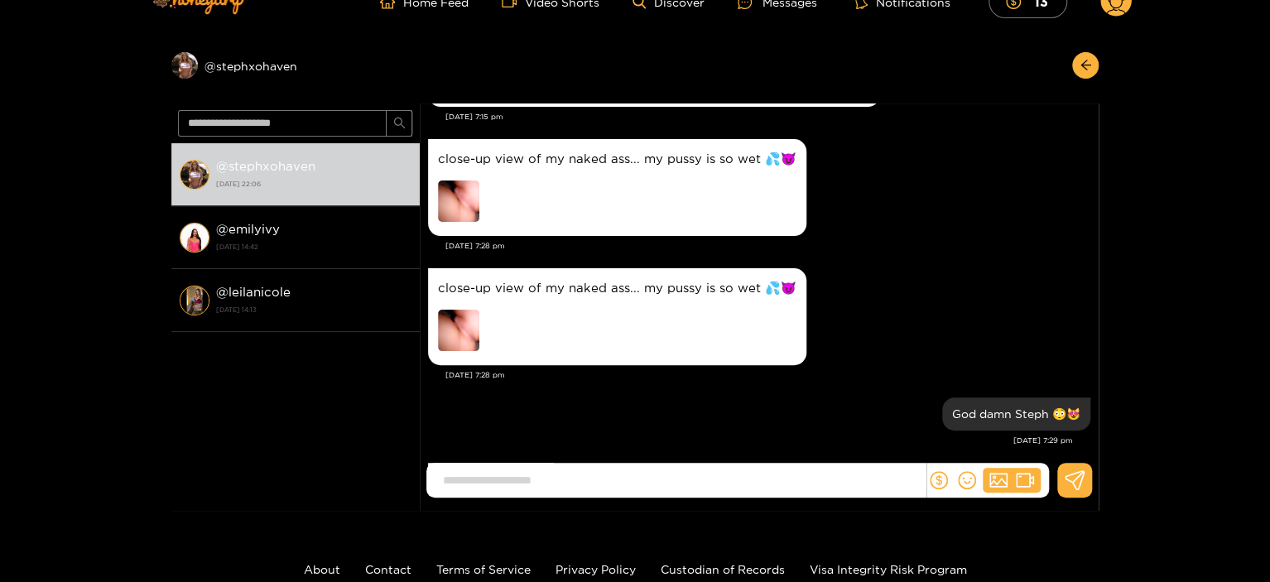
click at [460, 334] on img at bounding box center [458, 330] width 41 height 41
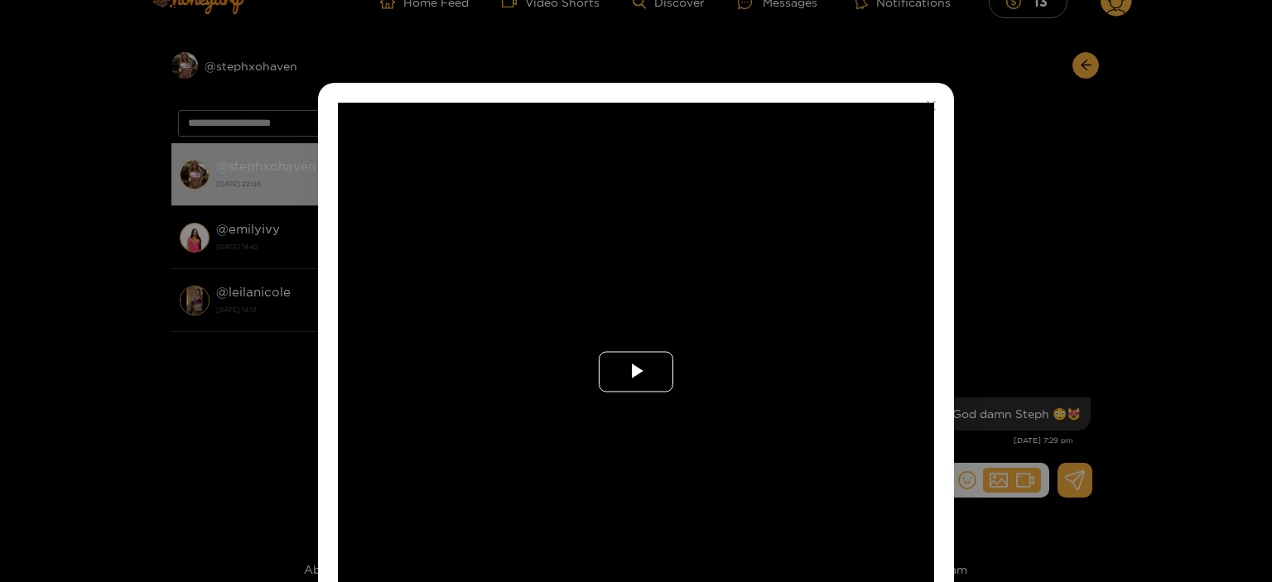
click at [636, 372] on span "Video Player" at bounding box center [636, 372] width 0 height 0
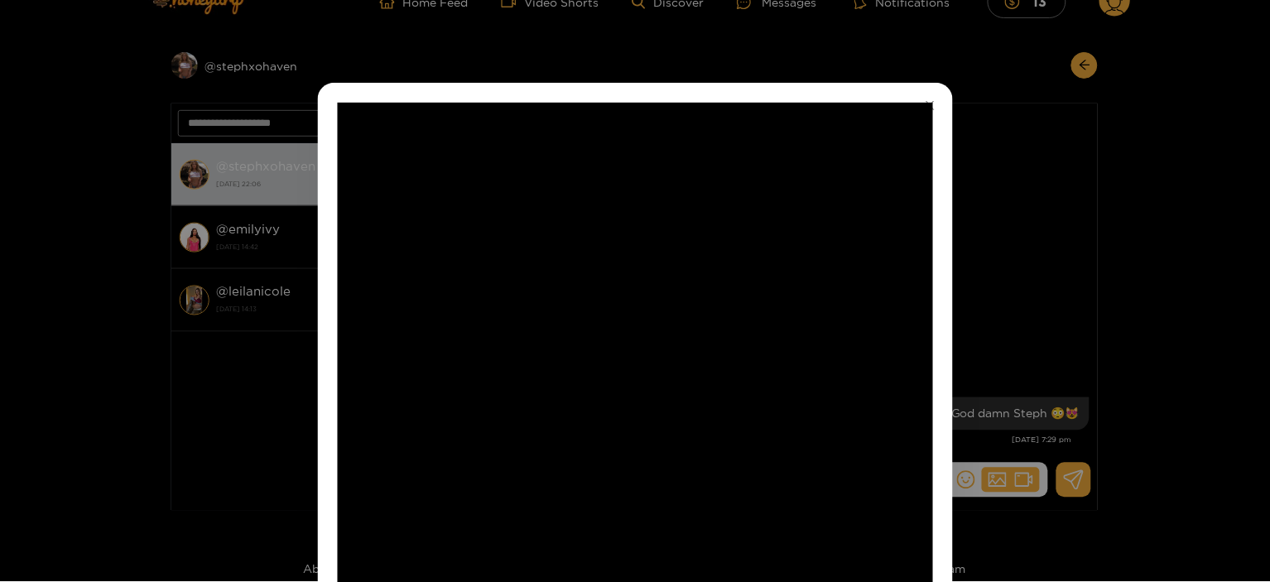
scroll to position [59, 0]
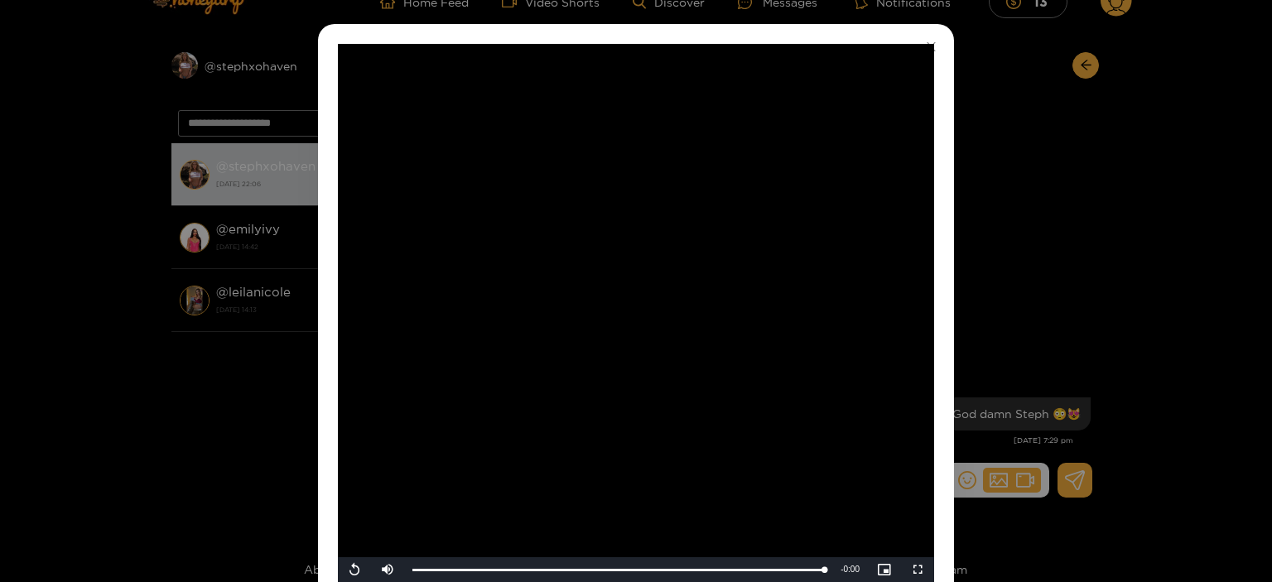
click at [1219, 349] on div "**********" at bounding box center [636, 291] width 1272 height 582
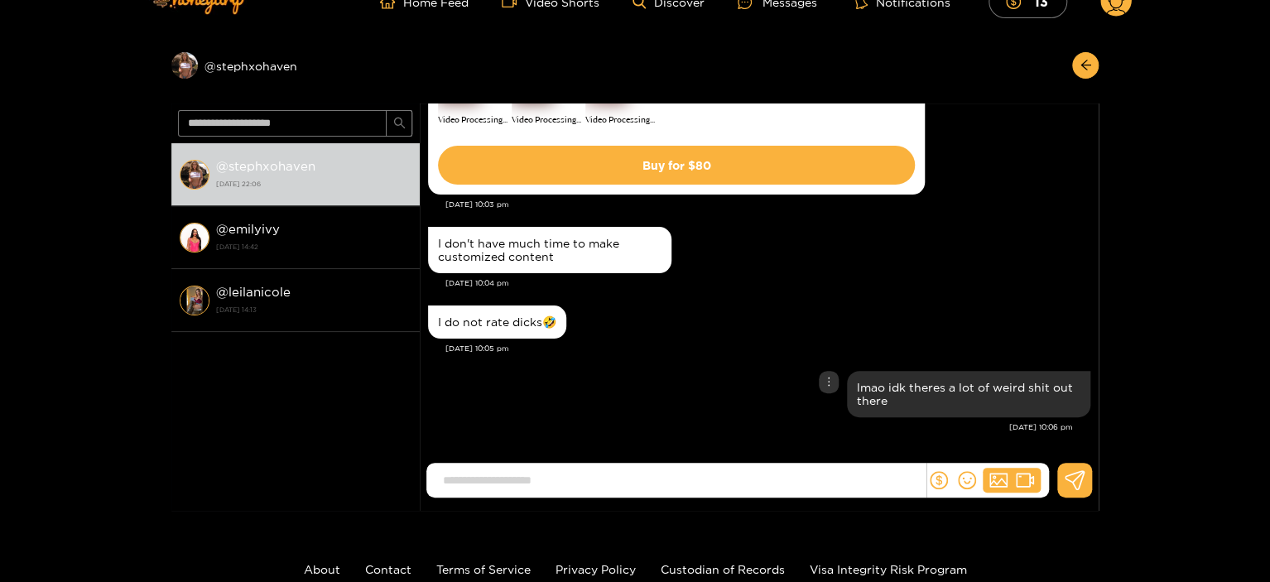
scroll to position [142, 0]
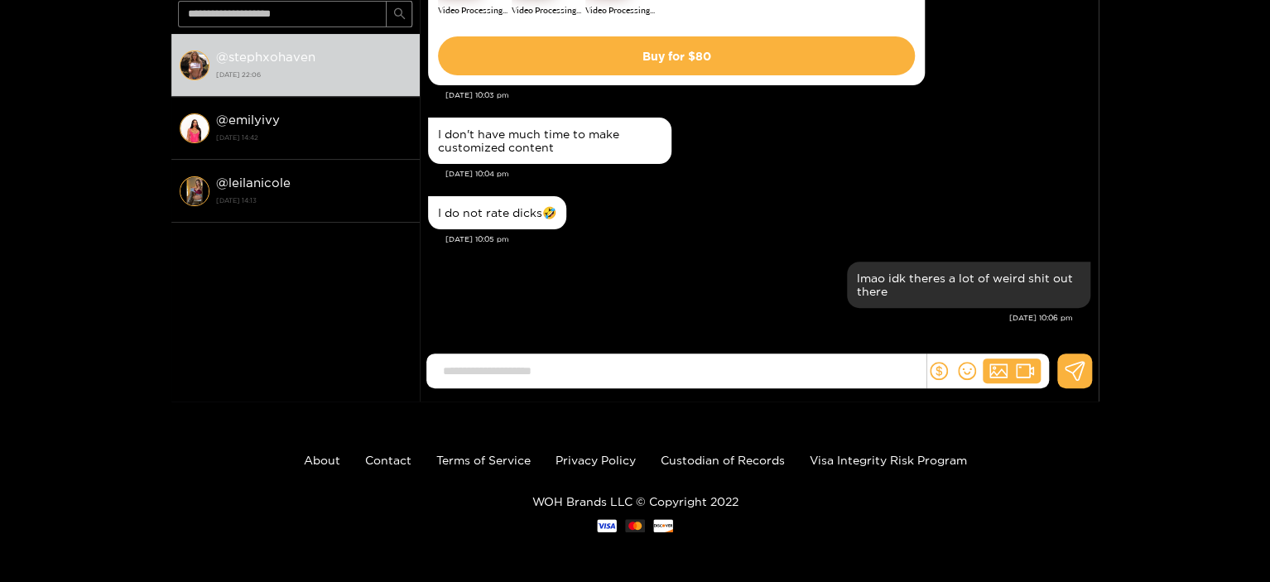
click at [822, 367] on input at bounding box center [680, 371] width 491 height 27
click at [822, 367] on input "**********" at bounding box center [680, 371] width 491 height 27
type input "**********"
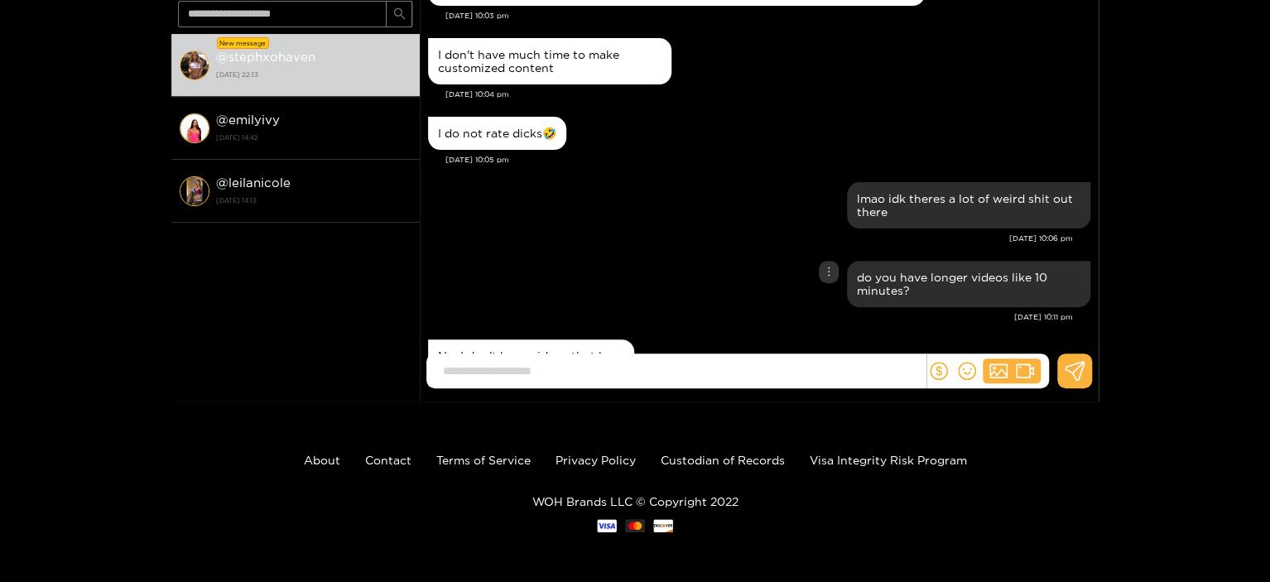
scroll to position [2837, 0]
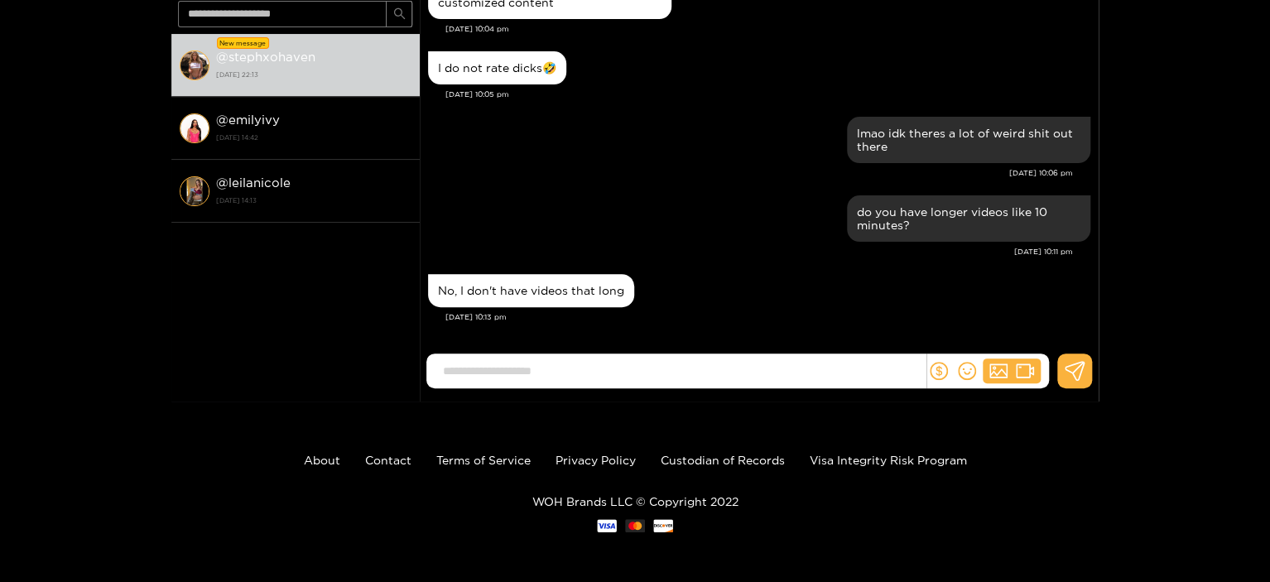
click at [644, 370] on input at bounding box center [680, 371] width 491 height 27
type input "**********"
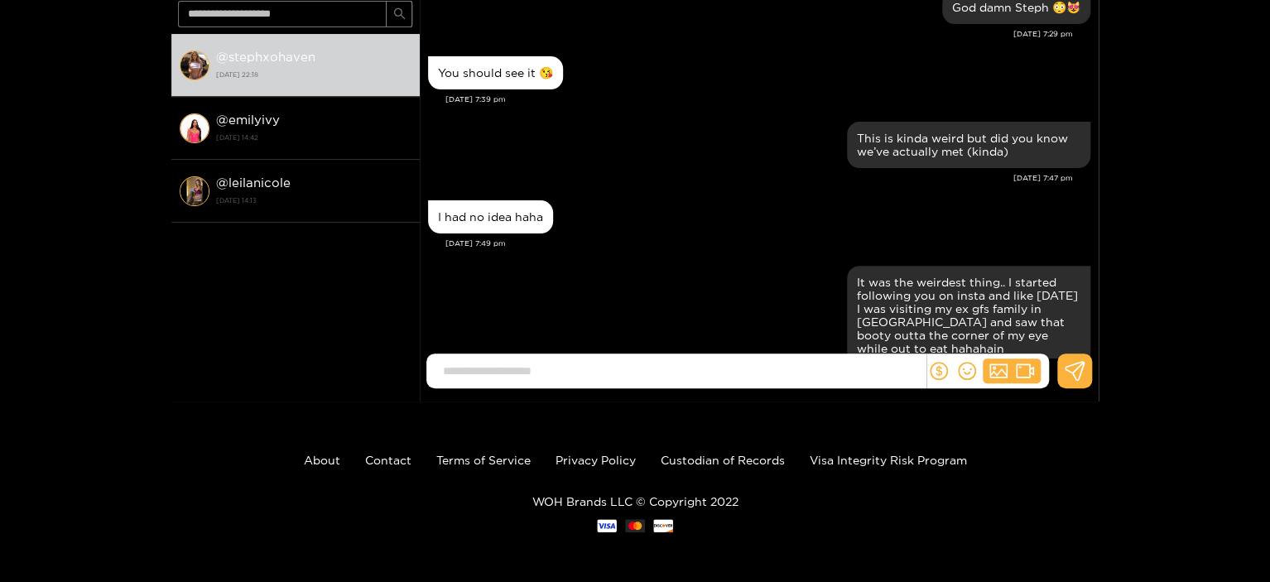
scroll to position [0, 0]
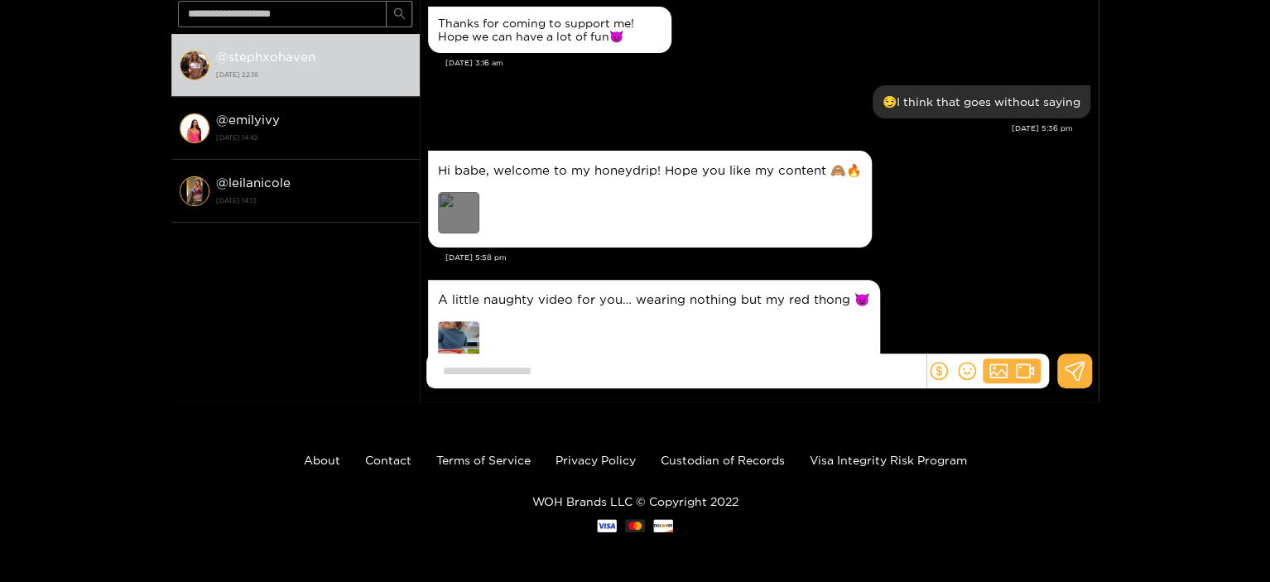
click at [468, 217] on div "Preview" at bounding box center [458, 212] width 41 height 41
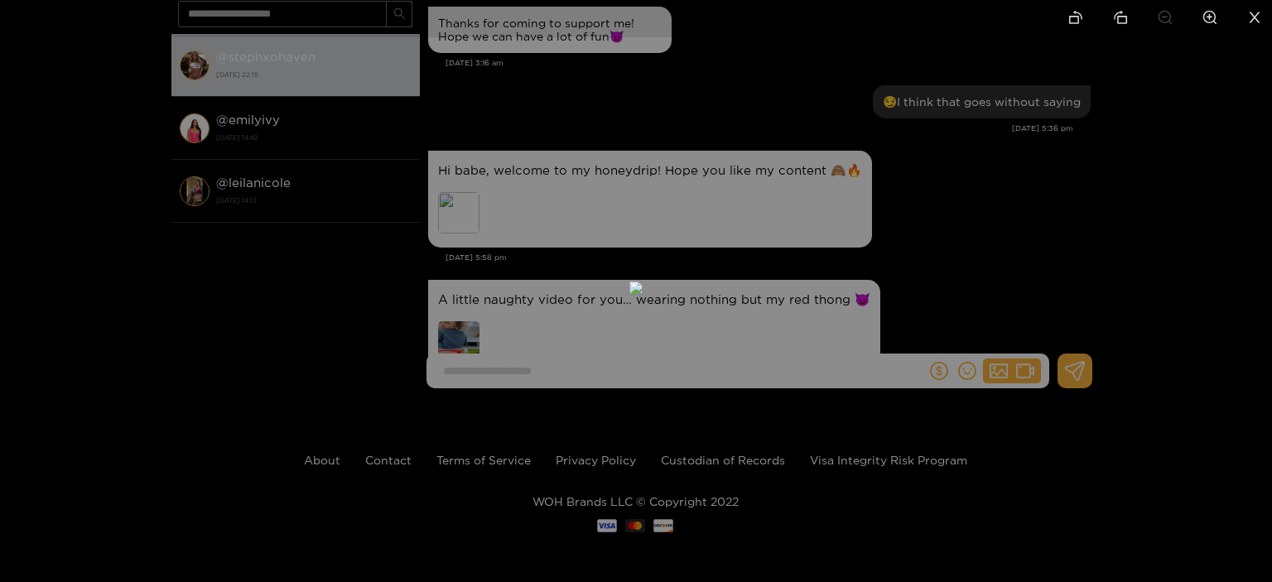
click at [1029, 430] on div at bounding box center [636, 291] width 1272 height 582
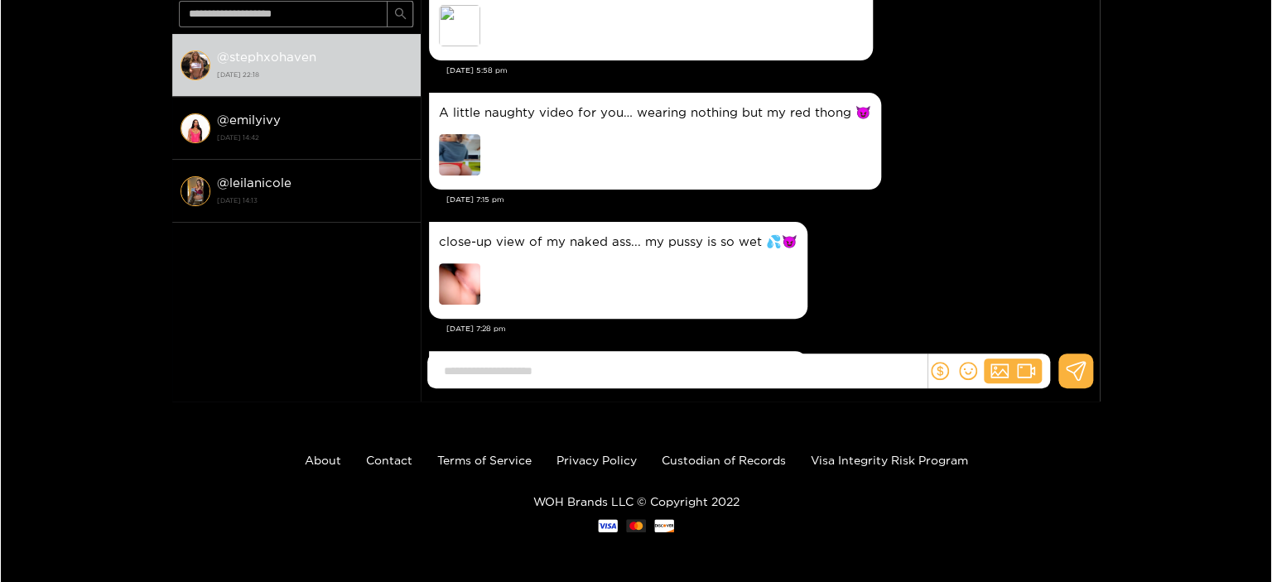
scroll to position [172, 0]
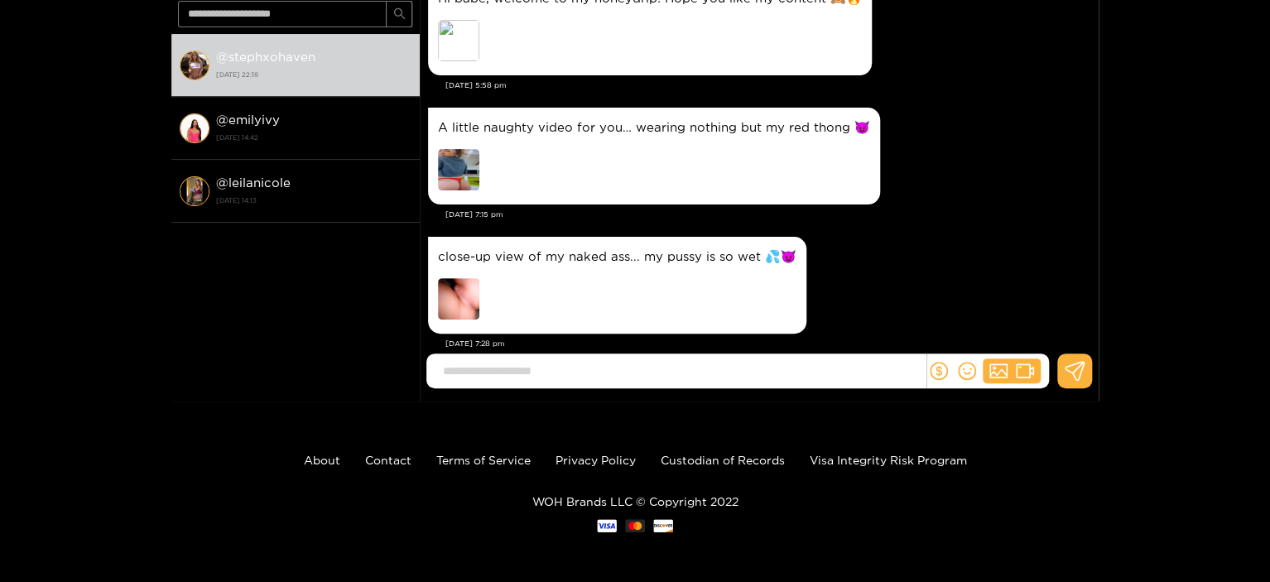
click at [460, 175] on img at bounding box center [458, 169] width 41 height 41
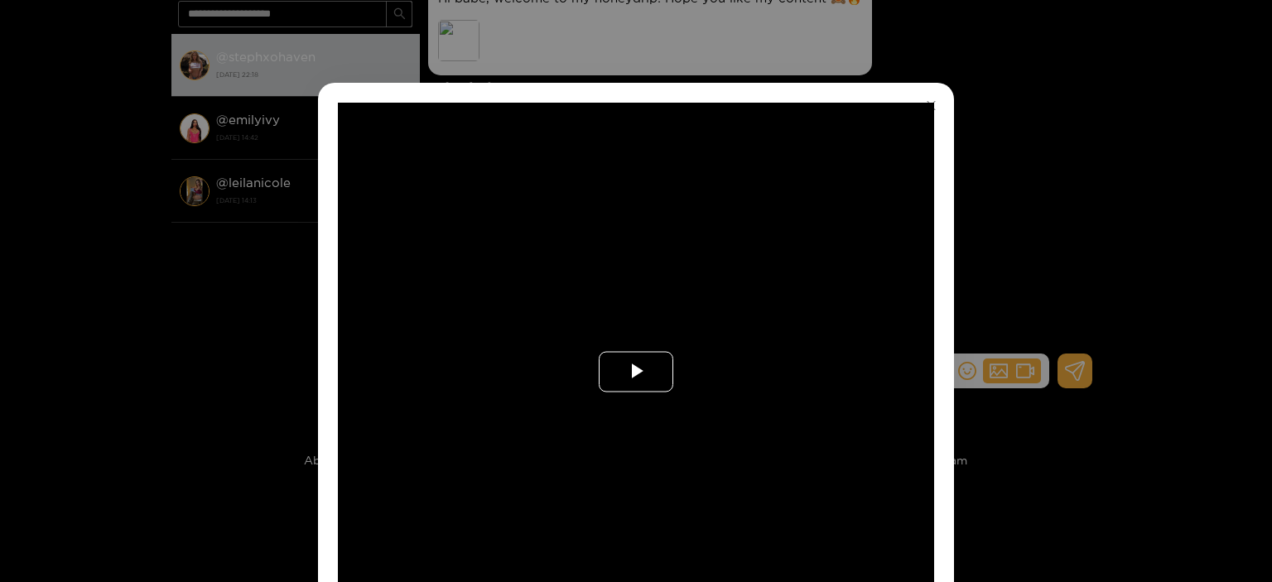
click at [636, 372] on span "Video Player" at bounding box center [636, 372] width 0 height 0
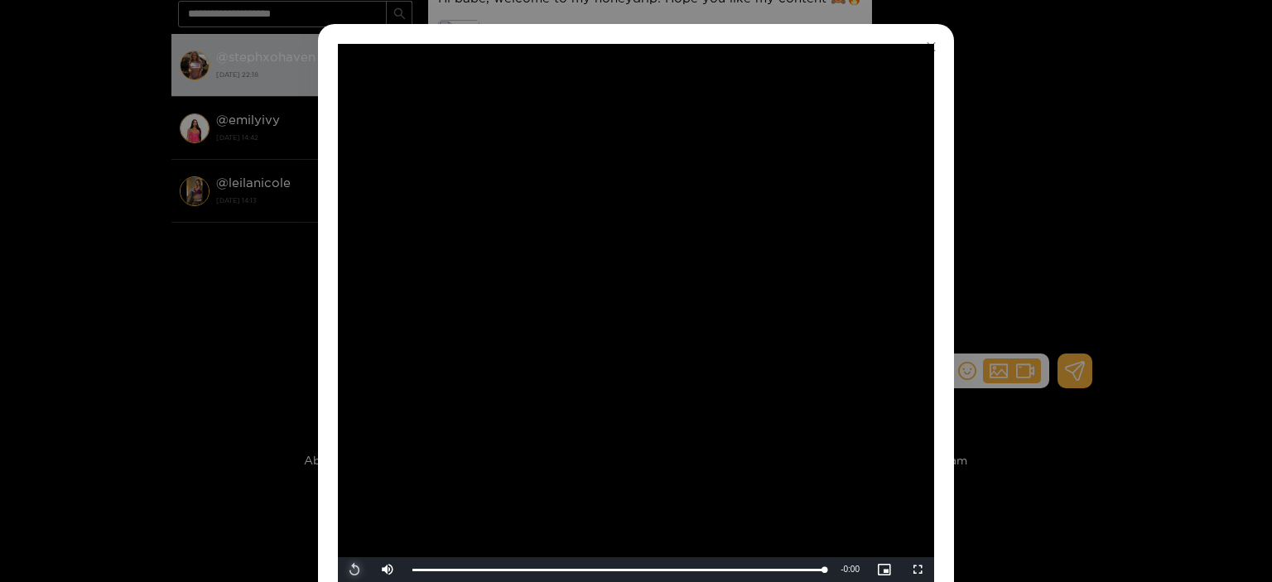
click at [354, 570] on span "Video Player" at bounding box center [354, 570] width 0 height 0
drag, startPoint x: 356, startPoint y: 573, endPoint x: 698, endPoint y: 424, distance: 373.0
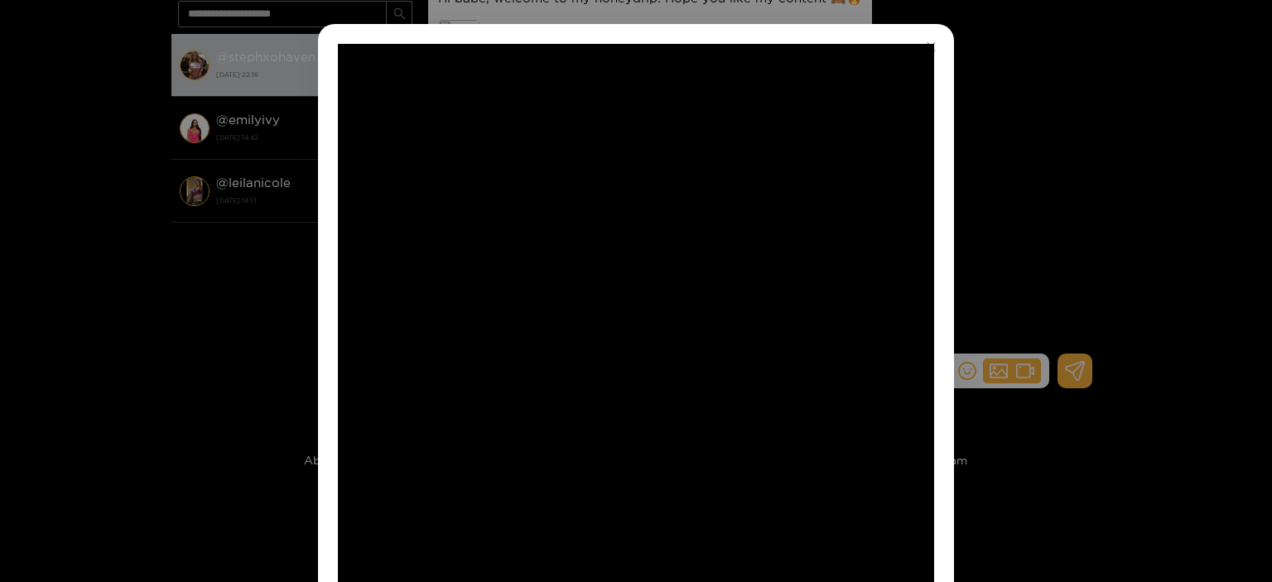
drag, startPoint x: 698, startPoint y: 424, endPoint x: 887, endPoint y: 32, distance: 434.7
click at [887, 32] on div "**********" at bounding box center [636, 313] width 636 height 578
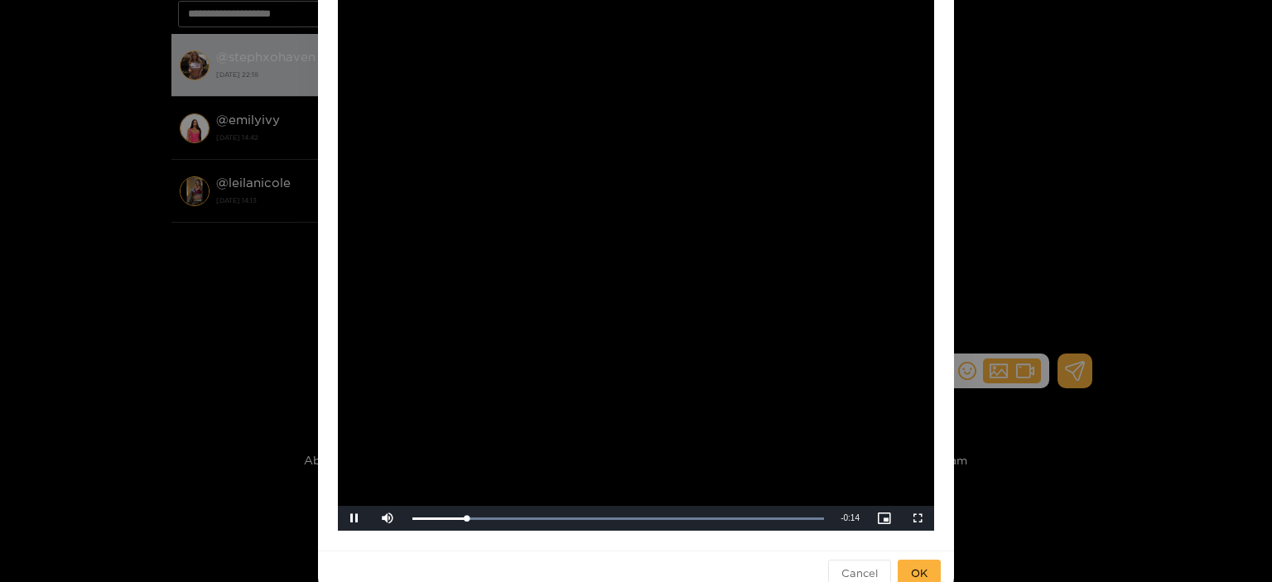
scroll to position [142, 0]
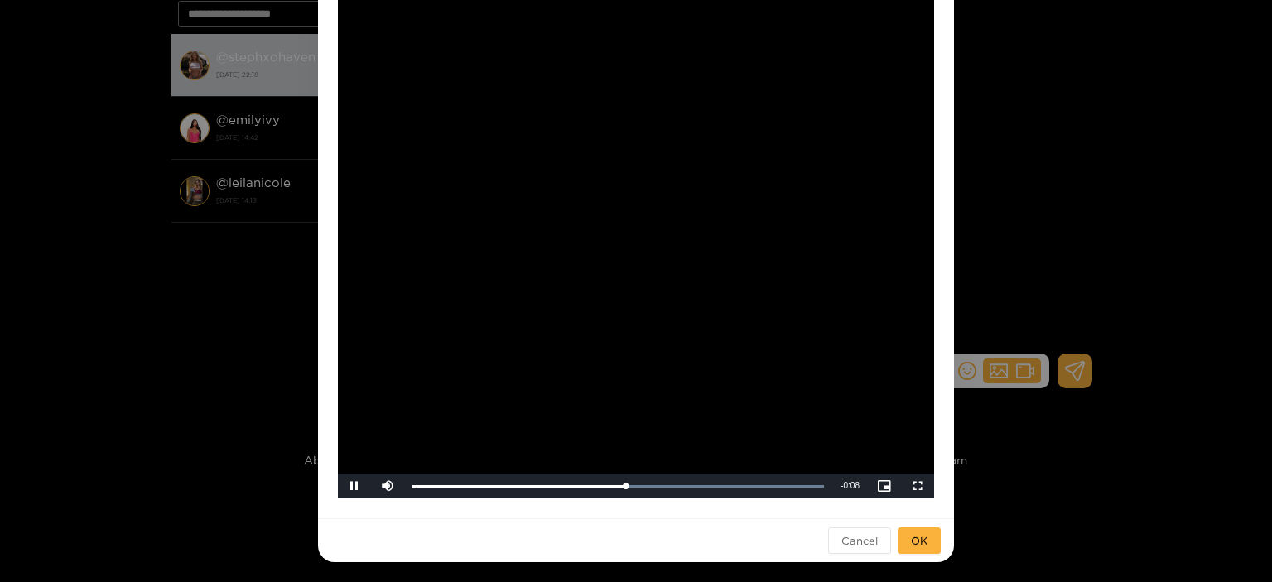
click at [1058, 160] on div "**********" at bounding box center [636, 291] width 1272 height 582
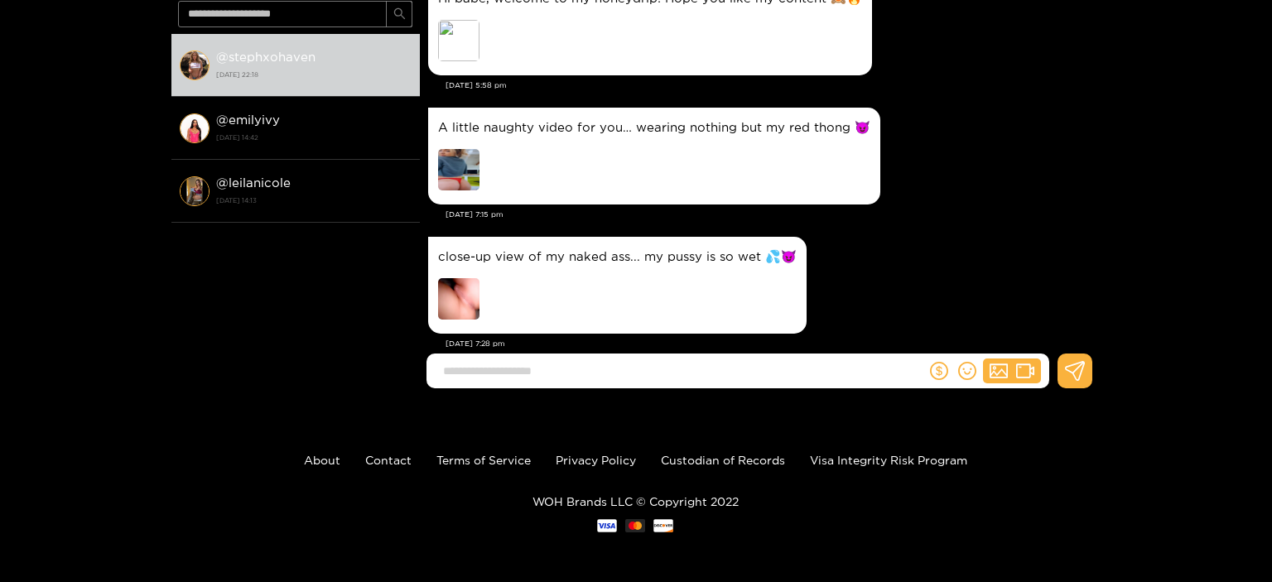
scroll to position [60, 0]
click at [454, 301] on img at bounding box center [458, 298] width 41 height 41
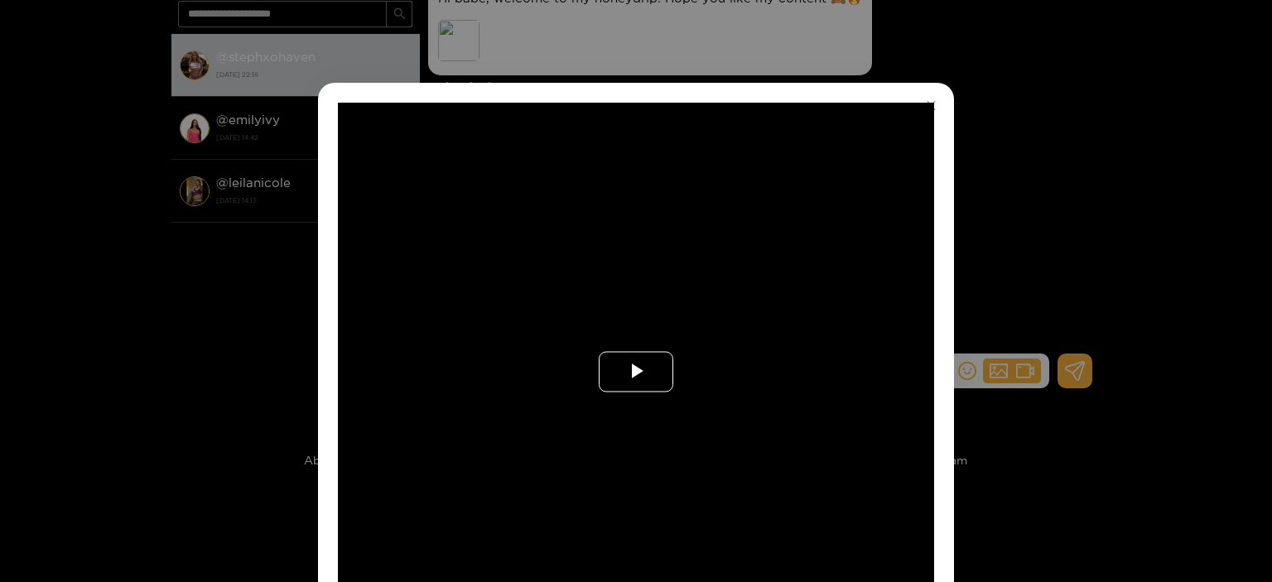
click at [636, 372] on span "Video Player" at bounding box center [636, 372] width 0 height 0
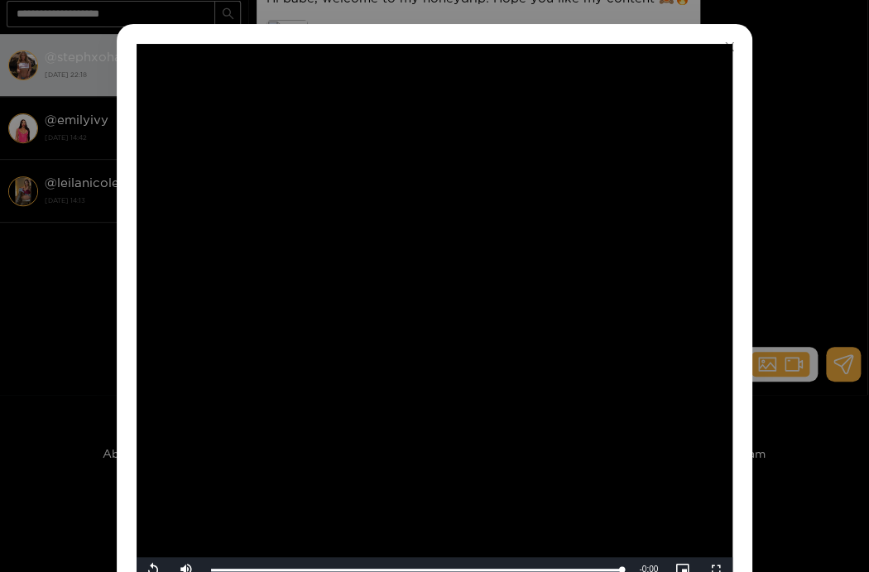
scroll to position [152, 0]
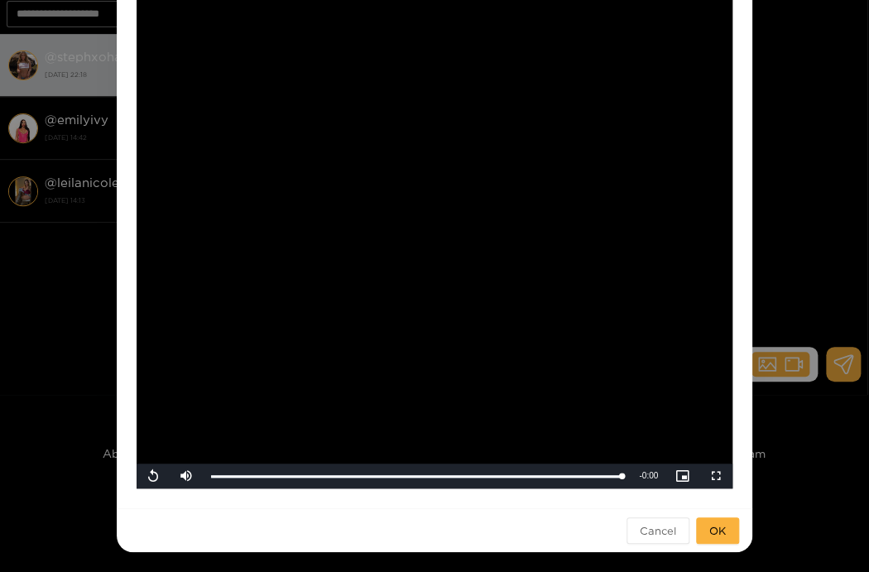
drag, startPoint x: 151, startPoint y: 479, endPoint x: 487, endPoint y: 238, distance: 413.6
click at [153, 476] on span "Video Player" at bounding box center [153, 476] width 0 height 0
click at [186, 476] on span "Video Player" at bounding box center [186, 476] width 0 height 0
click at [153, 476] on span "Video Player" at bounding box center [153, 476] width 0 height 0
click at [640, 529] on span "Cancel" at bounding box center [658, 530] width 36 height 17
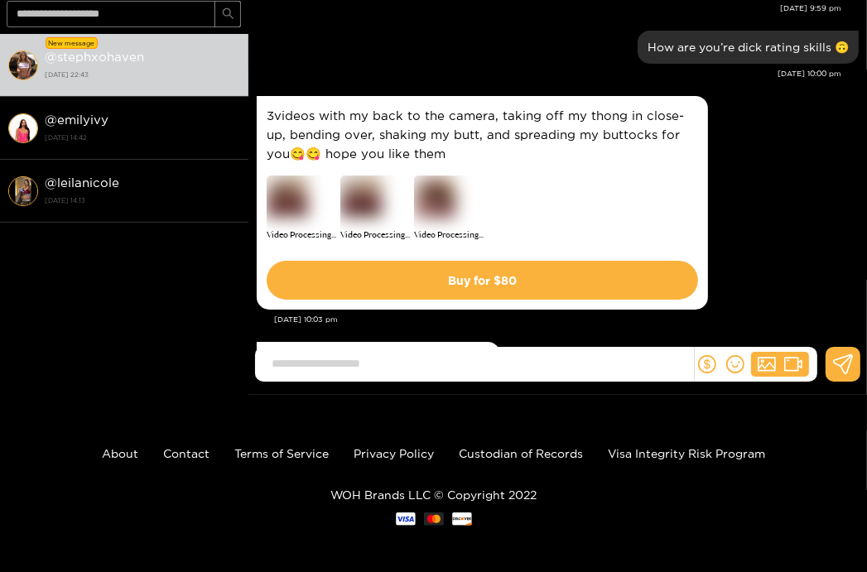
scroll to position [2987, 0]
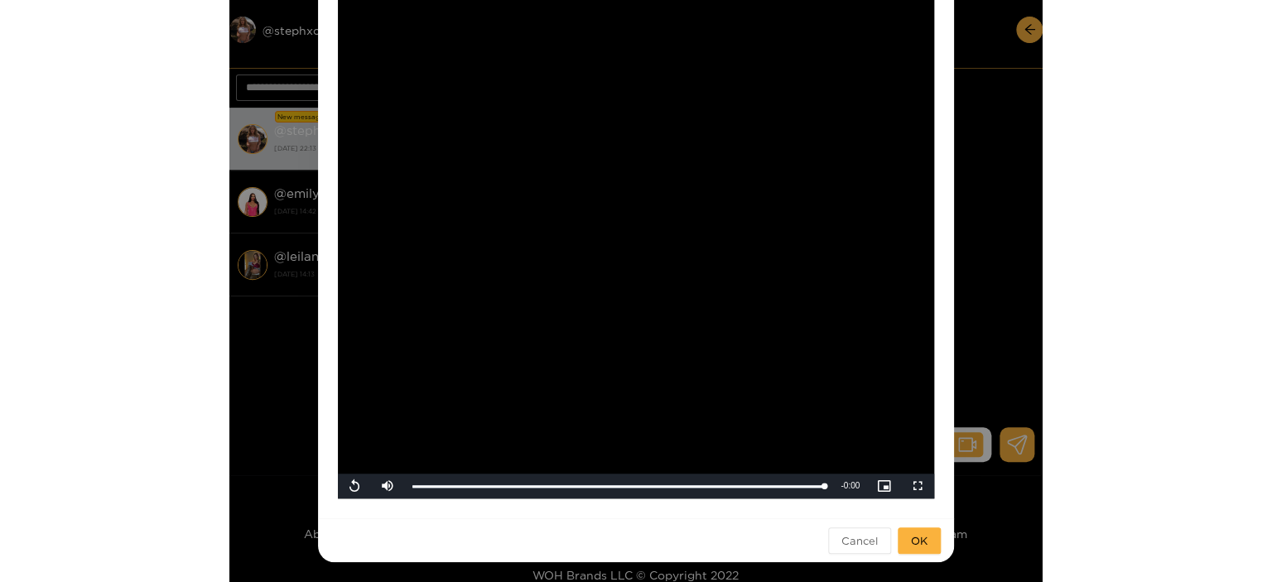
scroll to position [2178, 0]
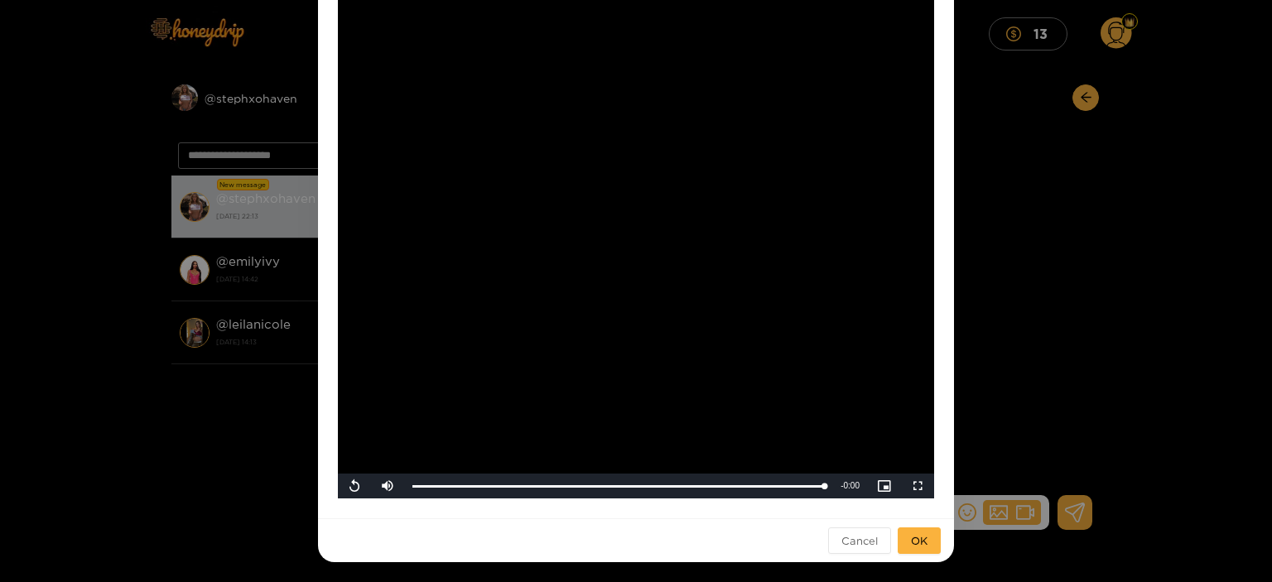
click at [812, 237] on div "**********" at bounding box center [636, 291] width 1272 height 582
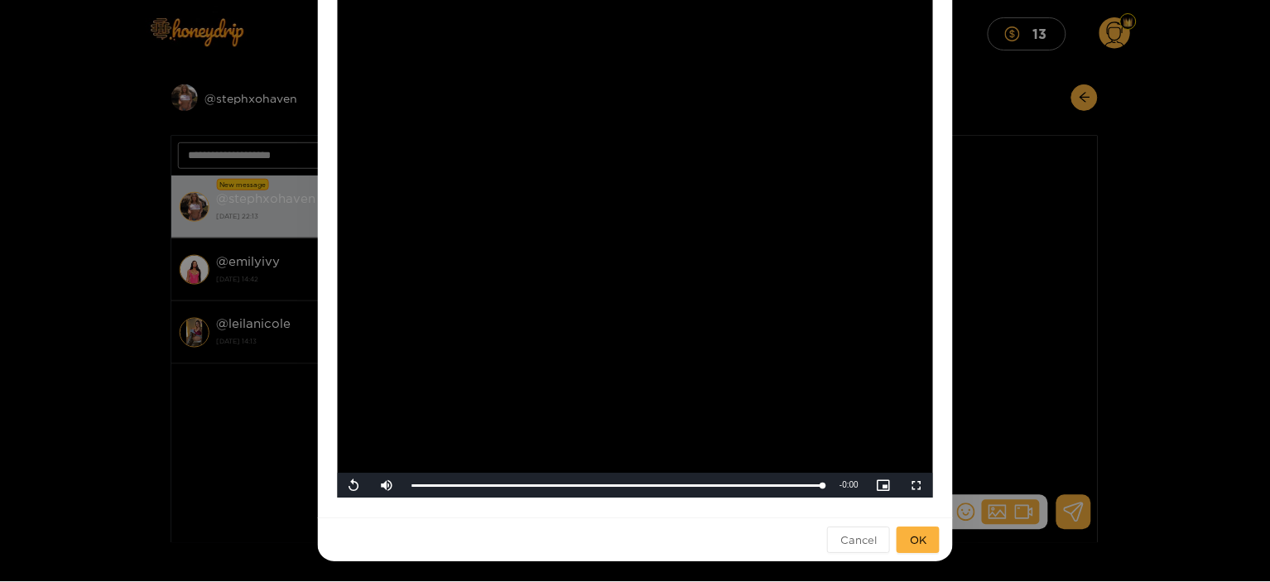
scroll to position [60, 0]
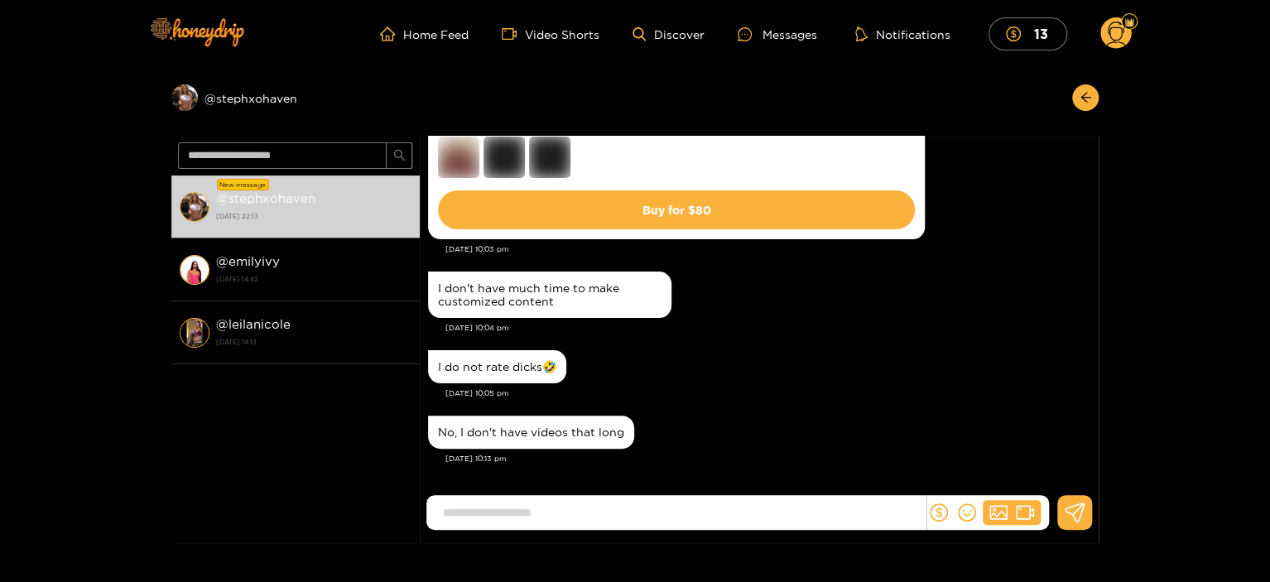
click at [812, 342] on div "I don't have much time to make customized content [DATE] 10:04 pm" at bounding box center [759, 306] width 662 height 79
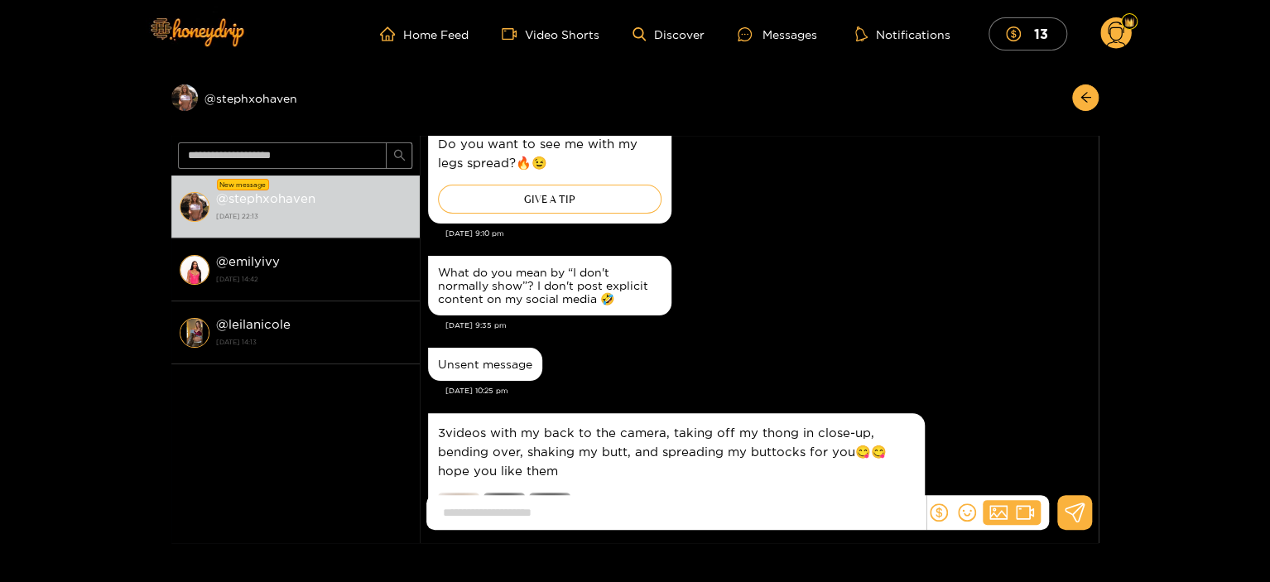
scroll to position [2178, 0]
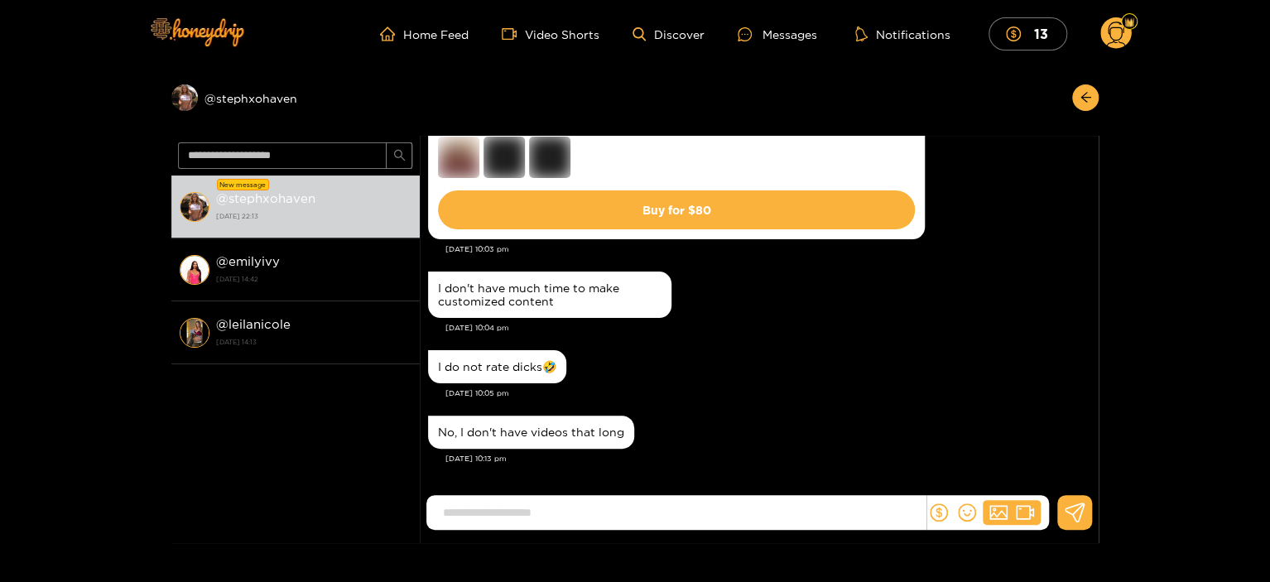
click at [743, 358] on div "I do not rate dicks🤣" at bounding box center [759, 366] width 662 height 41
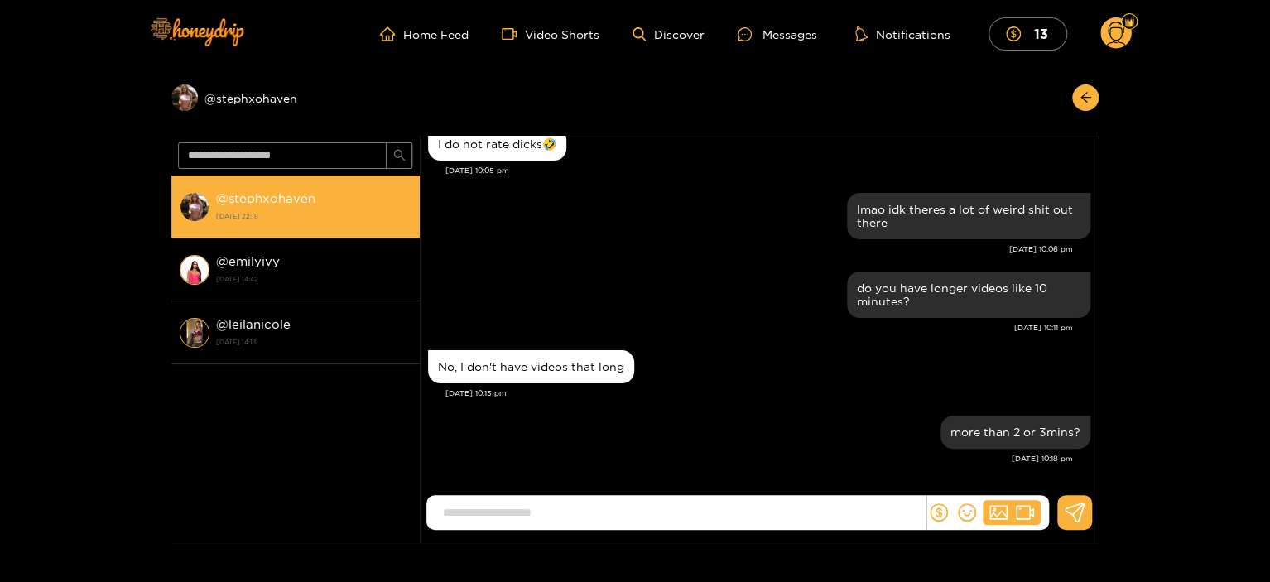
click at [251, 197] on strong "@ stephxohaven" at bounding box center [265, 198] width 99 height 14
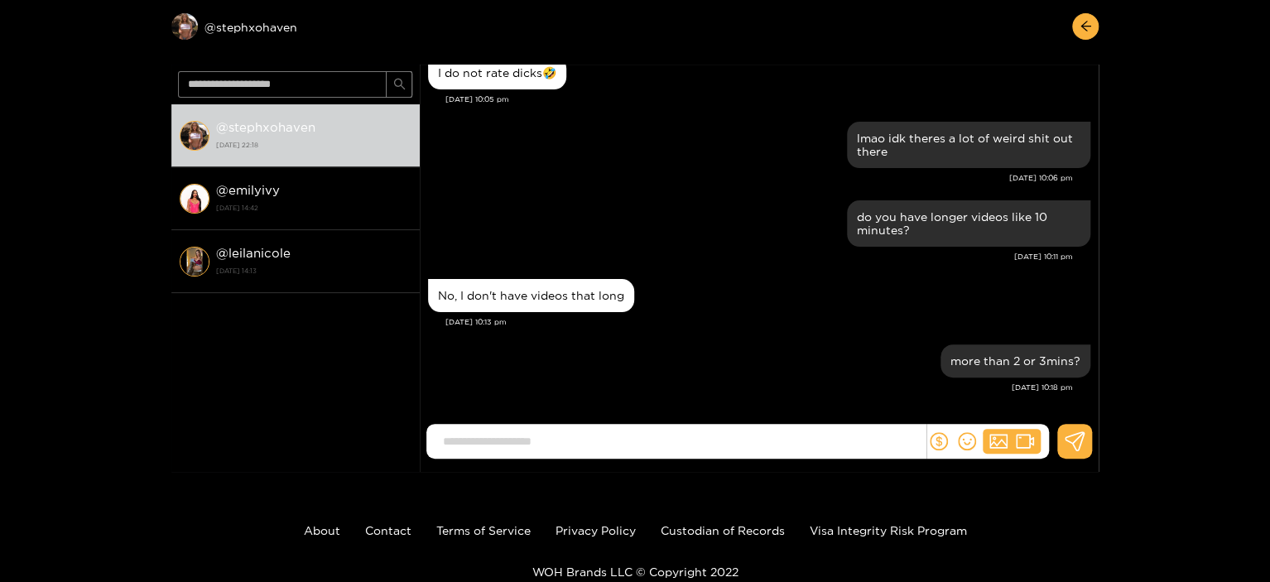
scroll to position [142, 0]
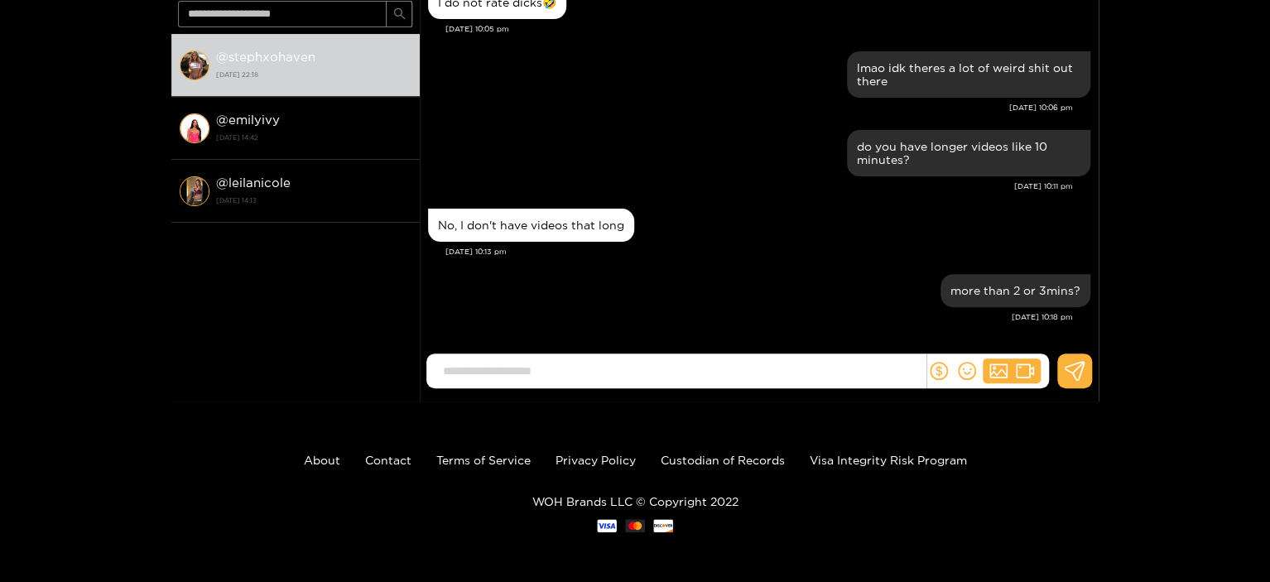
drag, startPoint x: 1097, startPoint y: 304, endPoint x: 1136, endPoint y: 254, distance: 63.1
click at [1136, 254] on div "Preview @ stephxohaven @ stephxohaven 18 September 2025 22:18 @ emilyivy 18 Sep…" at bounding box center [635, 163] width 1270 height 475
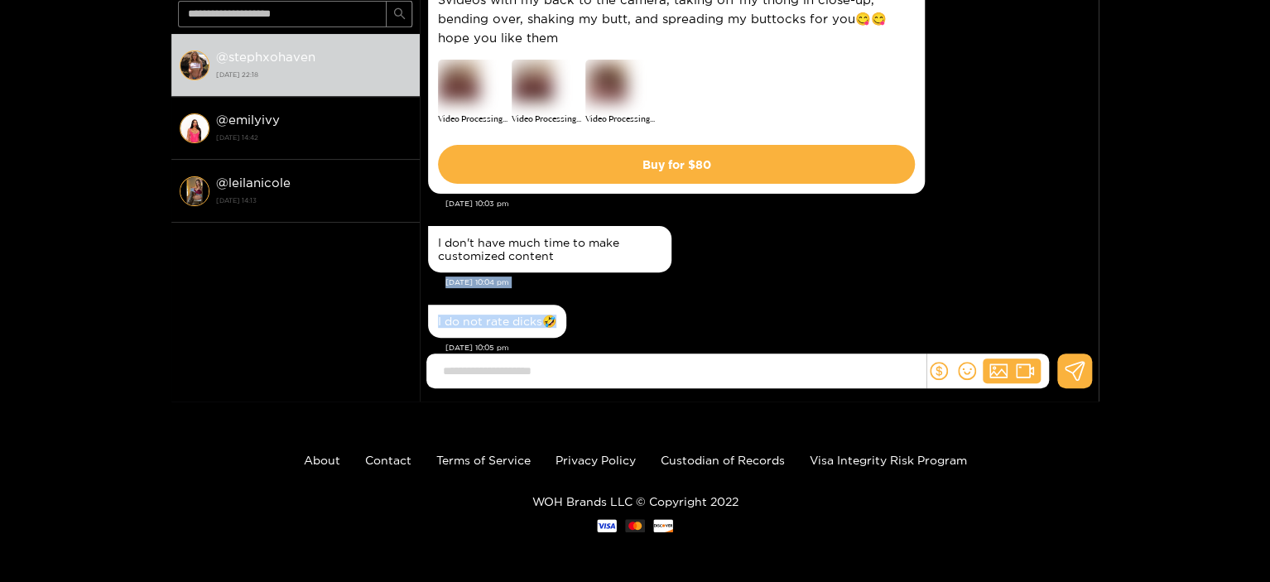
drag, startPoint x: 1099, startPoint y: 257, endPoint x: 1103, endPoint y: 303, distance: 45.7
click at [1103, 303] on div "Preview @ stephxohaven @ stephxohaven 18 September 2025 22:18 @ emilyivy 18 Sep…" at bounding box center [635, 163] width 1270 height 475
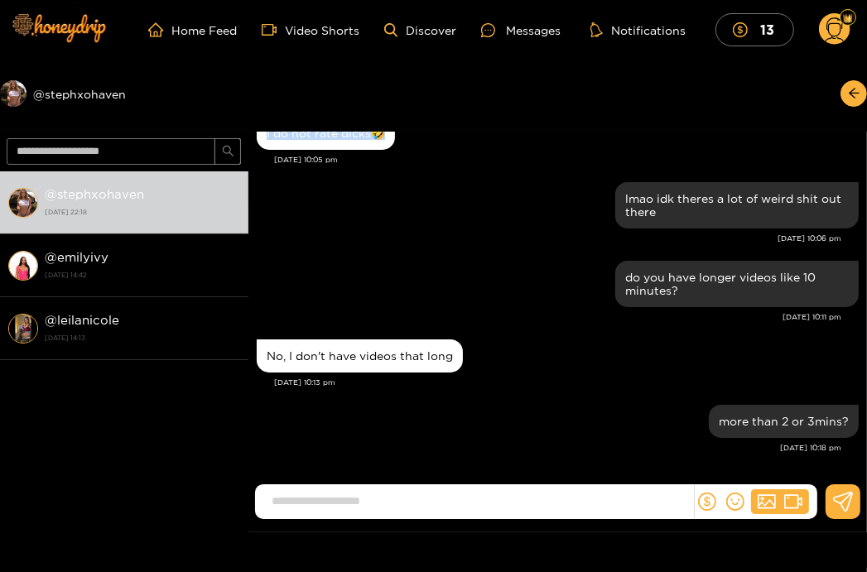
scroll to position [0, 0]
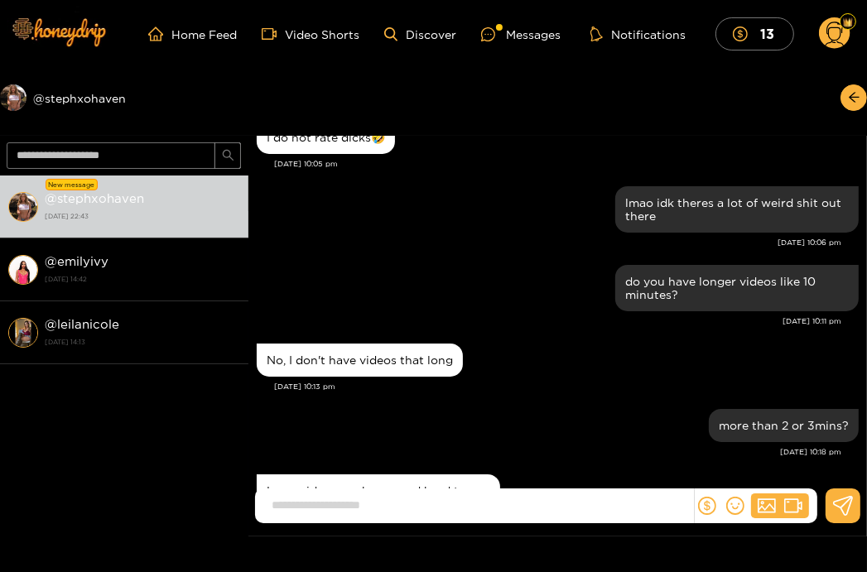
scroll to position [2118, 0]
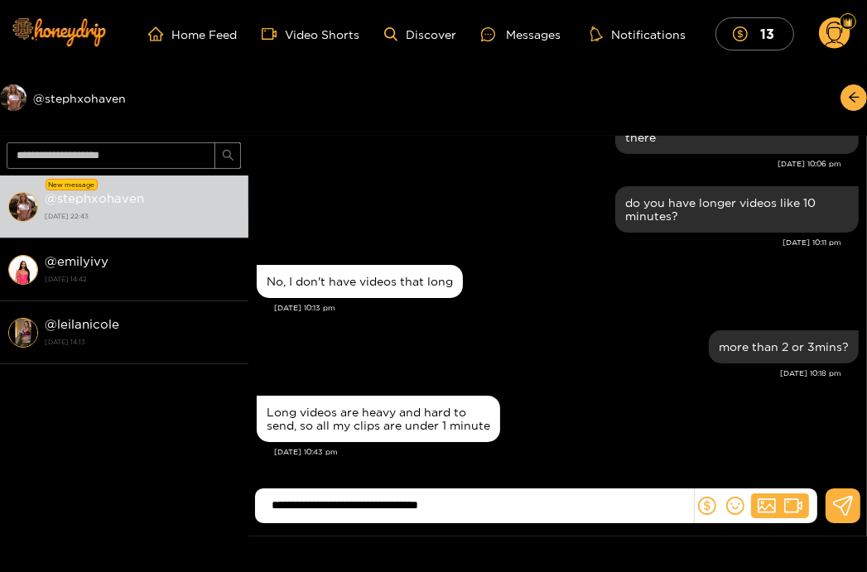
type input "**********"
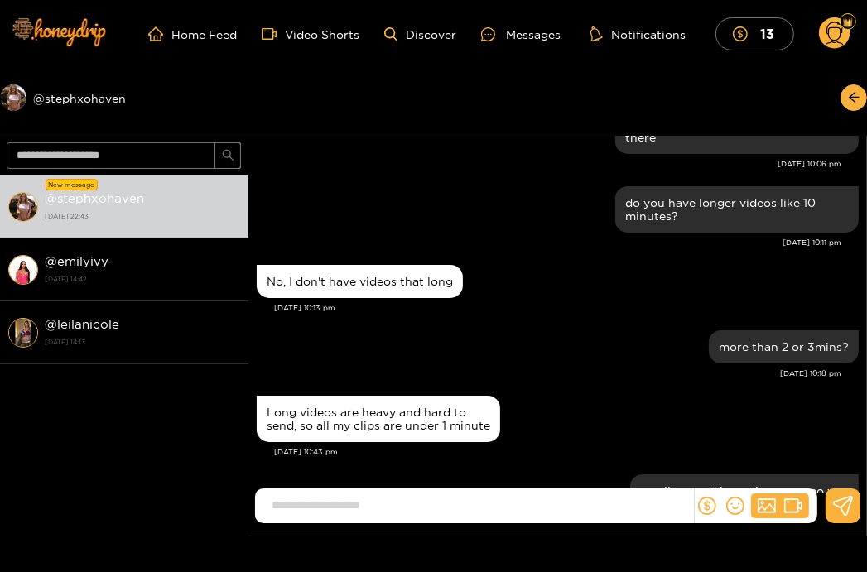
scroll to position [2182, 0]
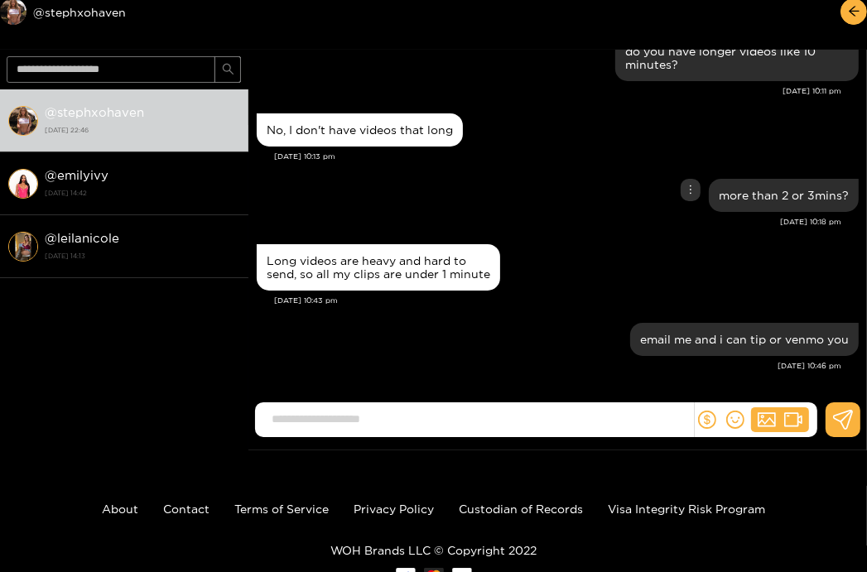
scroll to position [144, 0]
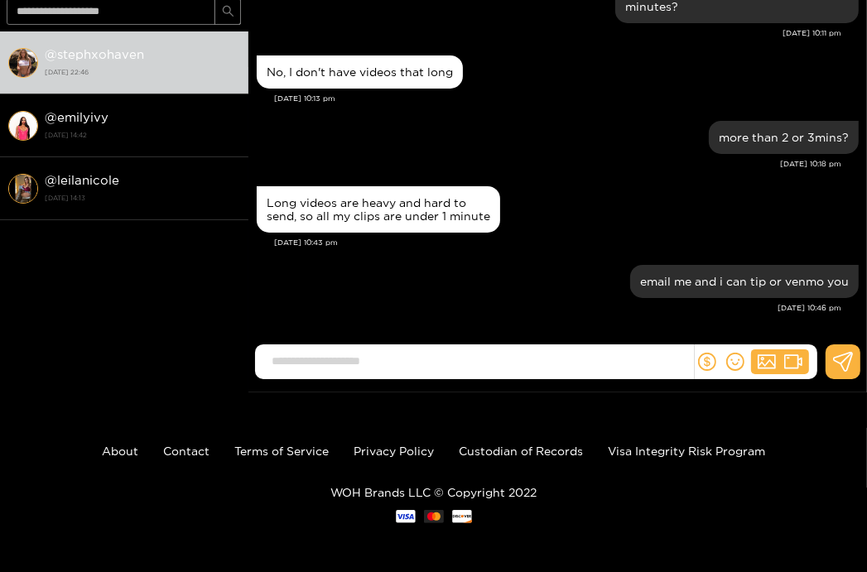
click at [592, 230] on div "Long videos are heavy and hard to send, so all my clips are under 1 minute" at bounding box center [558, 209] width 602 height 55
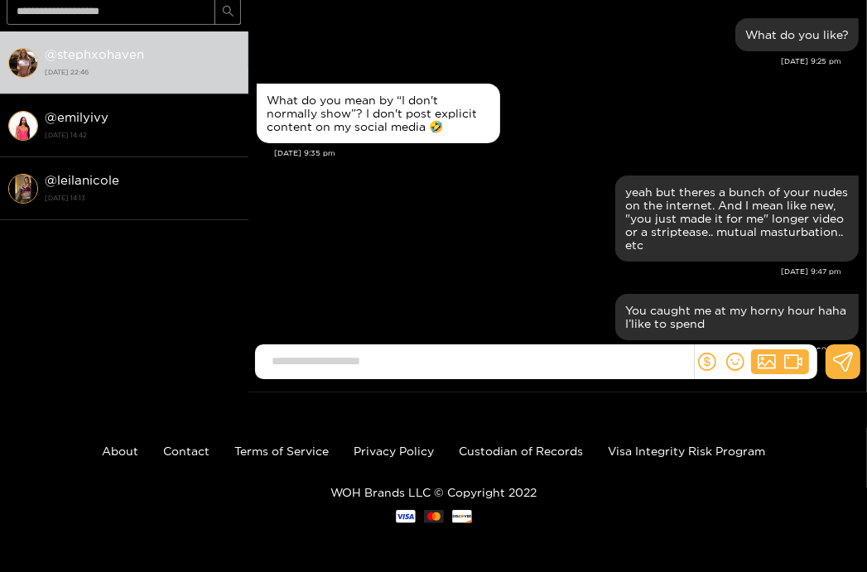
scroll to position [2924, 0]
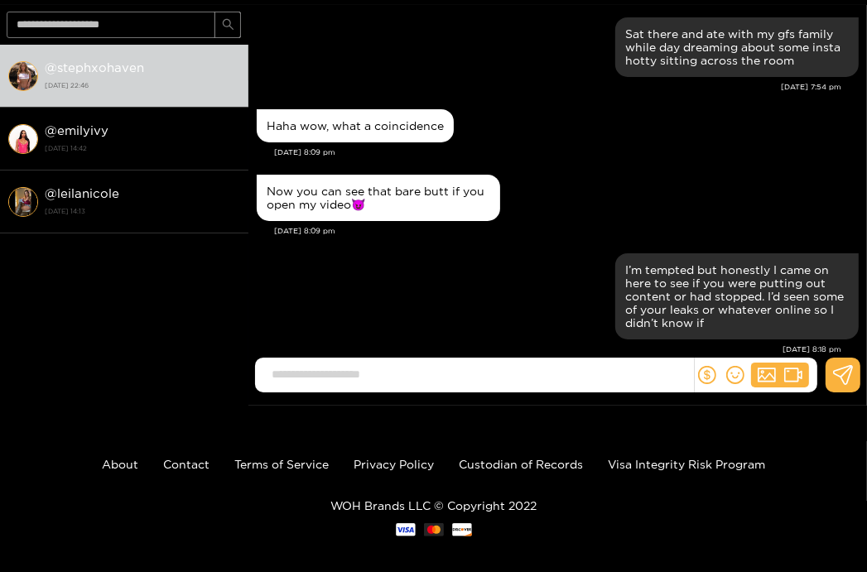
scroll to position [1986, 0]
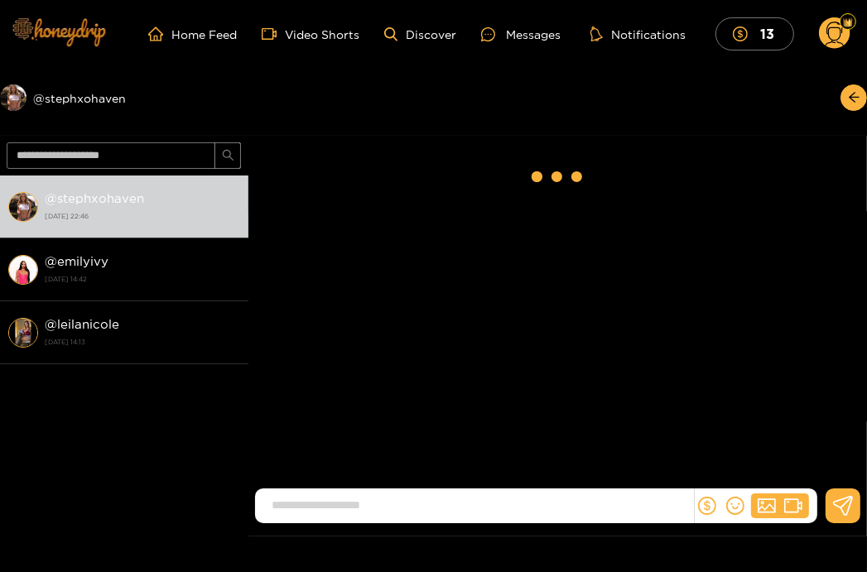
scroll to position [1986, 0]
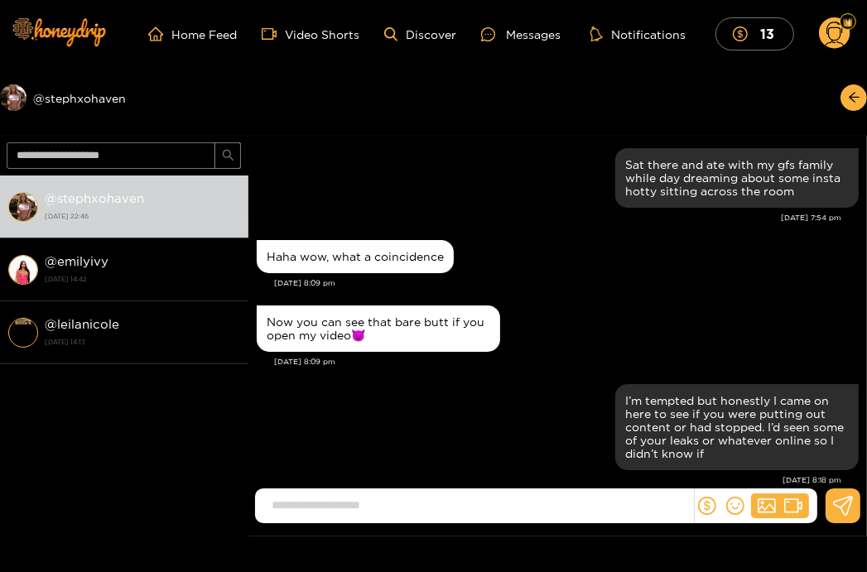
scroll to position [1986, 0]
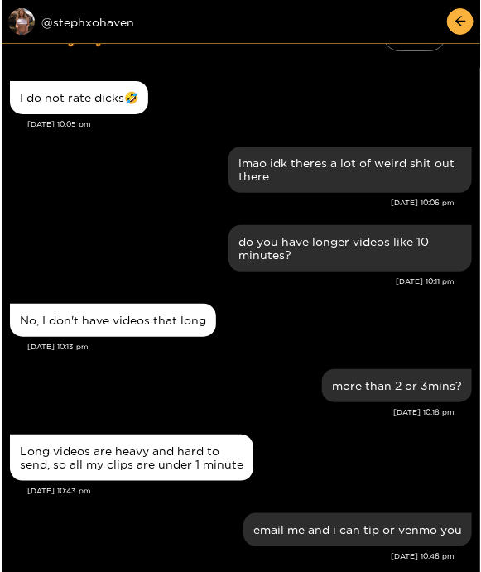
scroll to position [1874, 0]
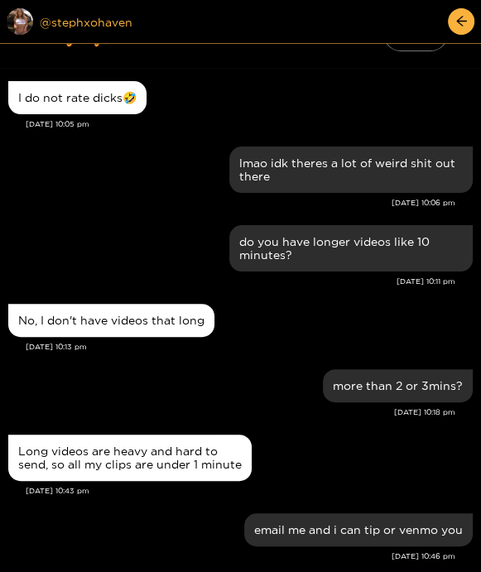
click at [88, 22] on div "Preview @ stephxohaven" at bounding box center [131, 21] width 248 height 26
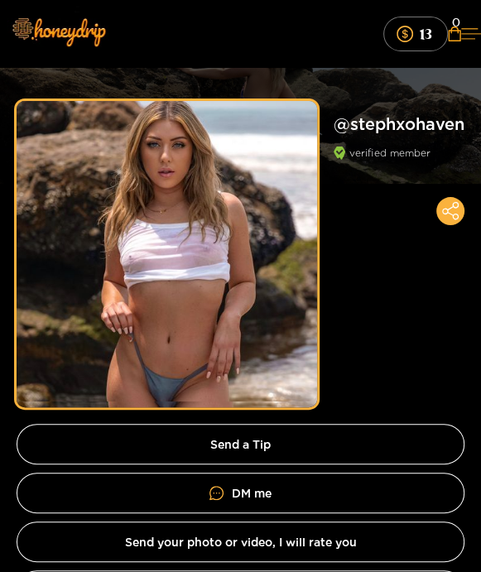
click at [461, 36] on icon at bounding box center [471, 33] width 20 height 11
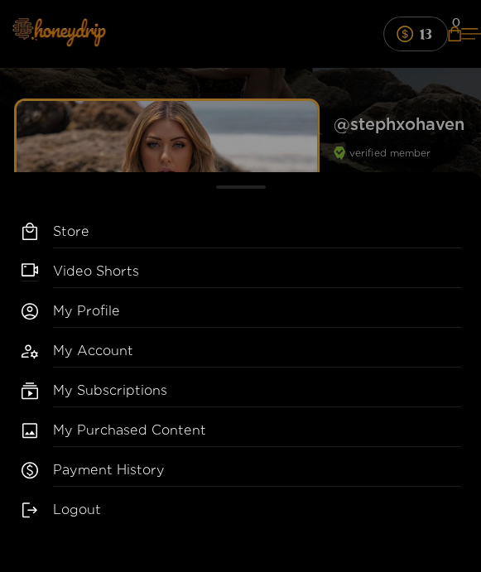
click at [262, 36] on div "Store Video Shorts My Profile My Account My Subscriptions My Purchased Content …" at bounding box center [240, 286] width 481 height 572
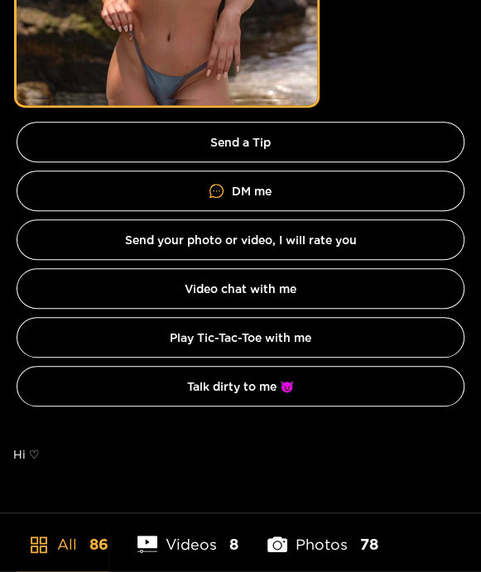
scroll to position [258, 0]
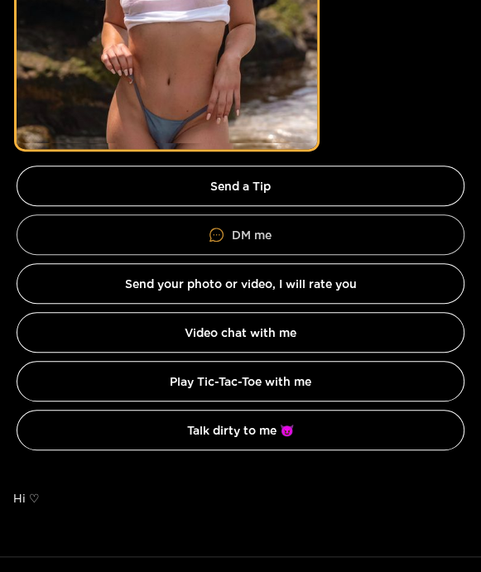
click at [159, 233] on link "DM me" at bounding box center [241, 234] width 448 height 41
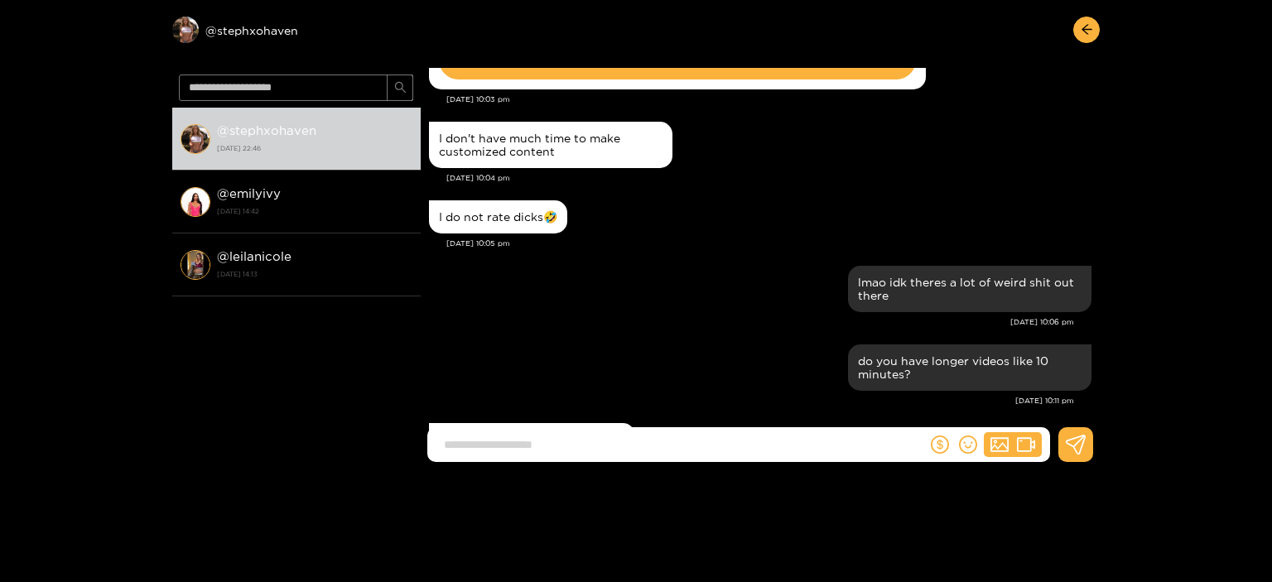
scroll to position [4290, 0]
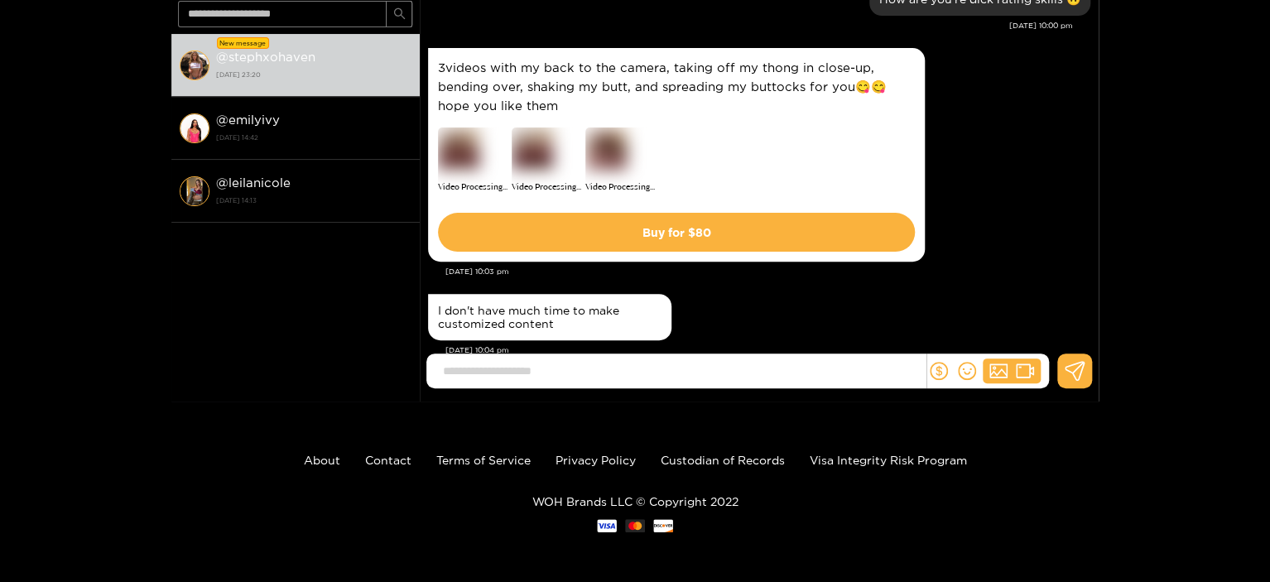
scroll to position [2058, 0]
